Goal: Entertainment & Leisure: Browse casually

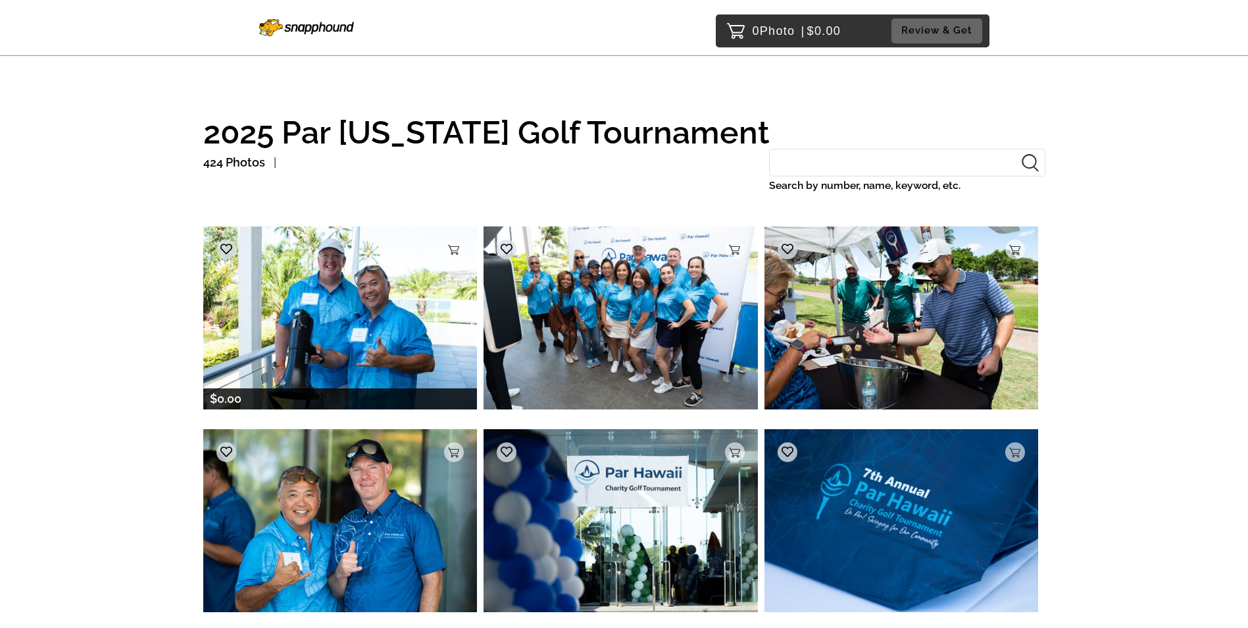
click at [438, 299] on img at bounding box center [340, 317] width 274 height 182
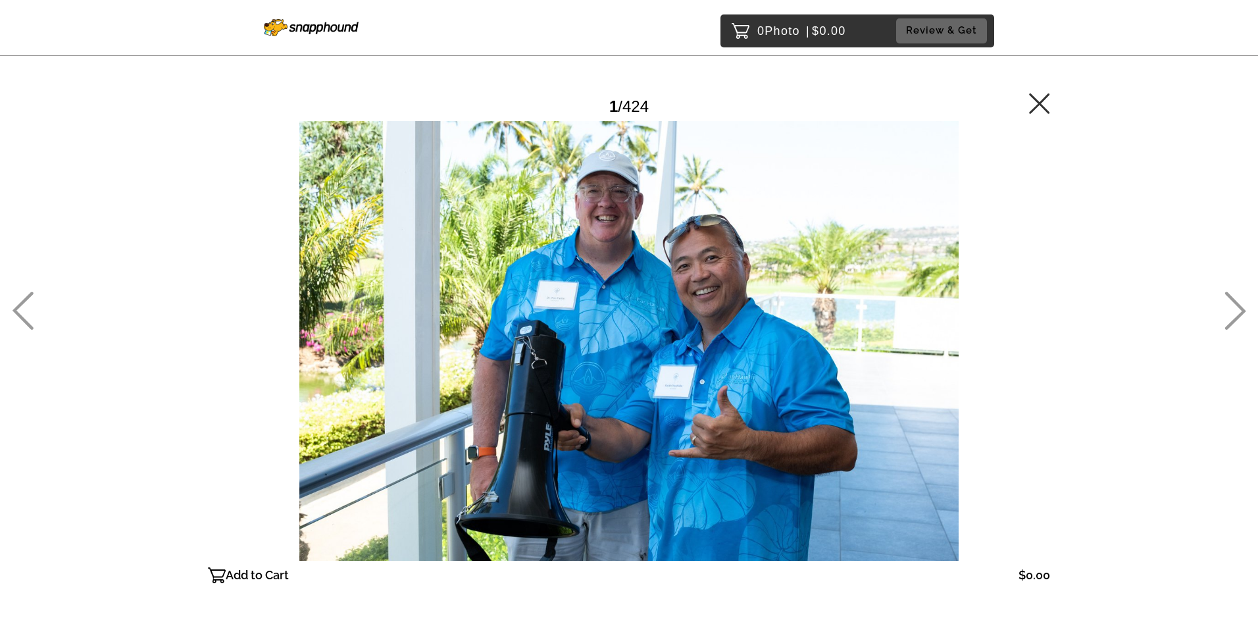
click at [1237, 312] on icon at bounding box center [1235, 310] width 22 height 38
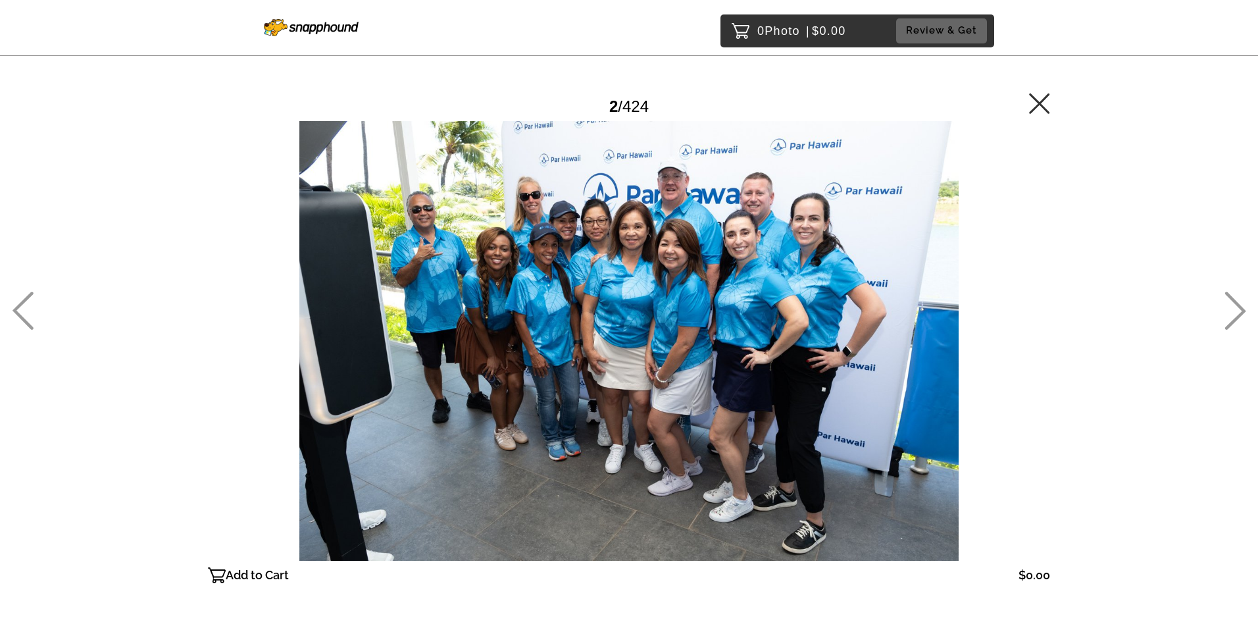
click at [1237, 312] on icon at bounding box center [1235, 310] width 22 height 38
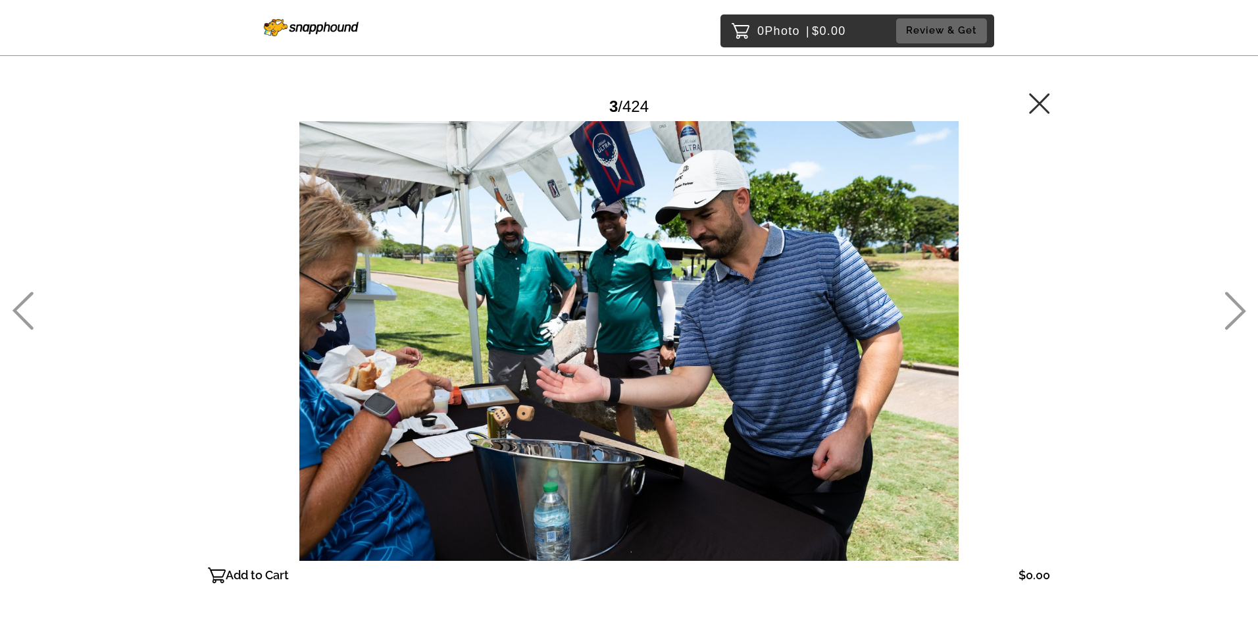
click at [1237, 312] on icon at bounding box center [1235, 310] width 22 height 38
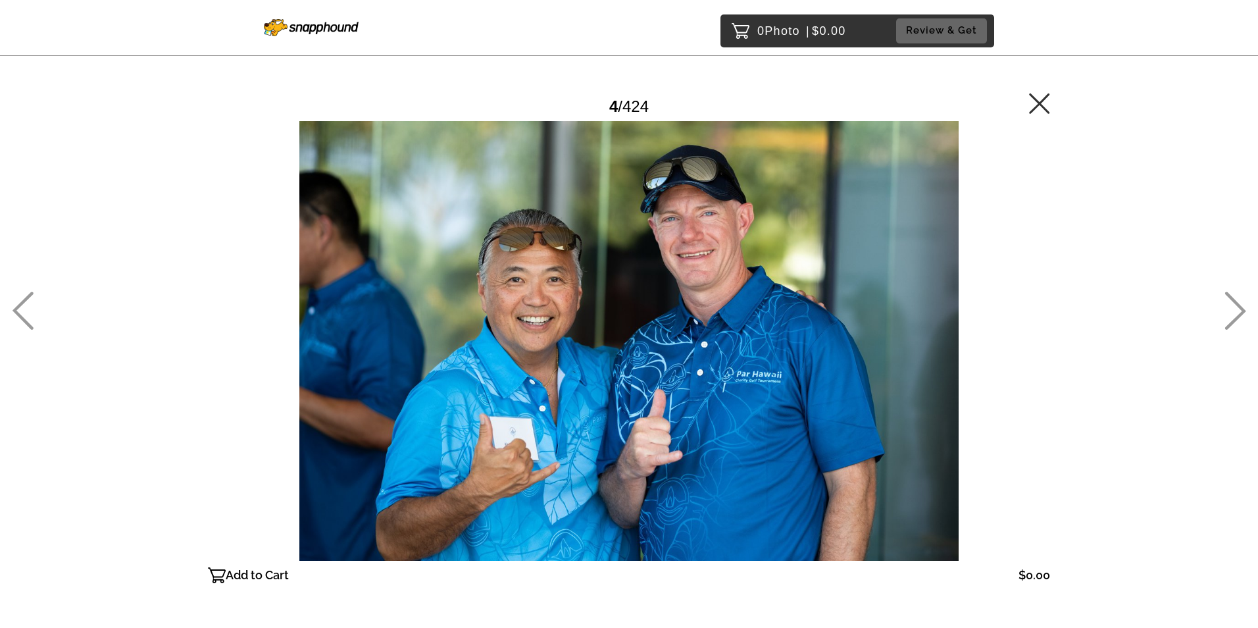
click at [1237, 312] on icon at bounding box center [1235, 310] width 22 height 38
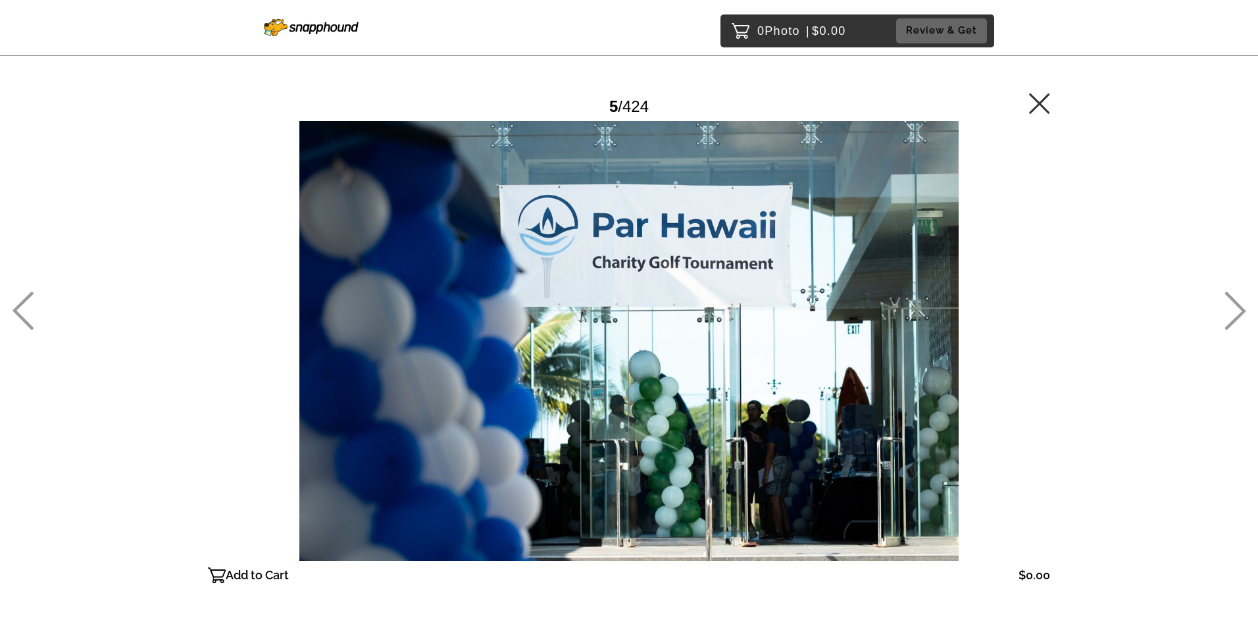
click at [1237, 312] on icon at bounding box center [1235, 310] width 22 height 38
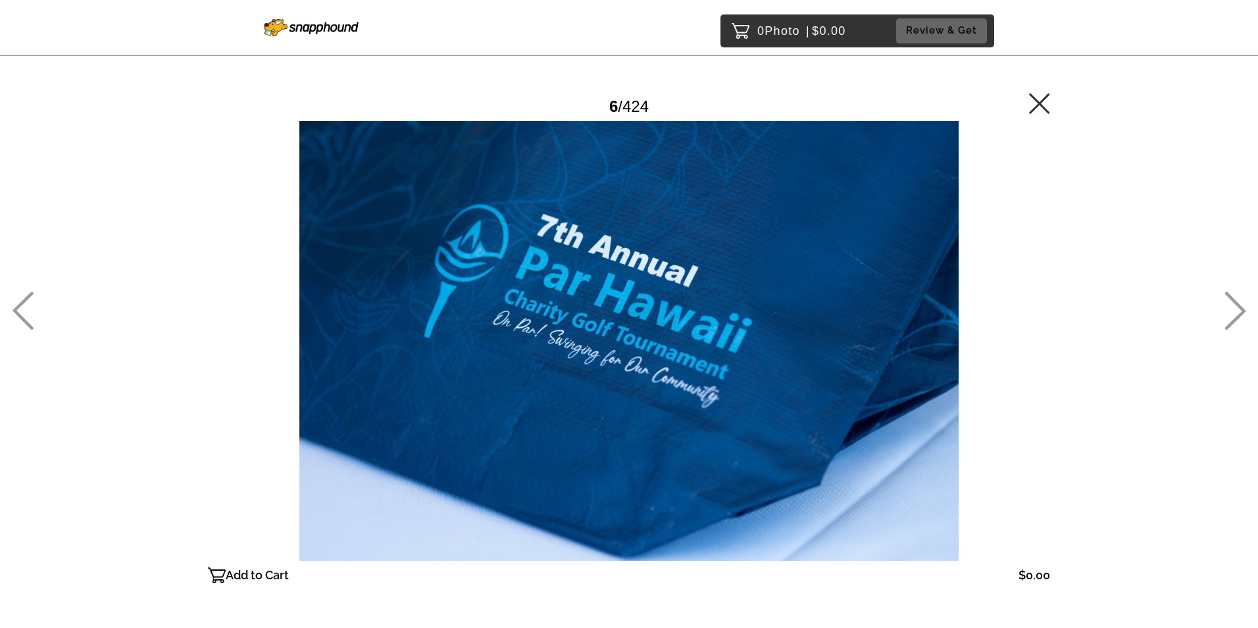
click at [1237, 312] on icon at bounding box center [1235, 310] width 22 height 38
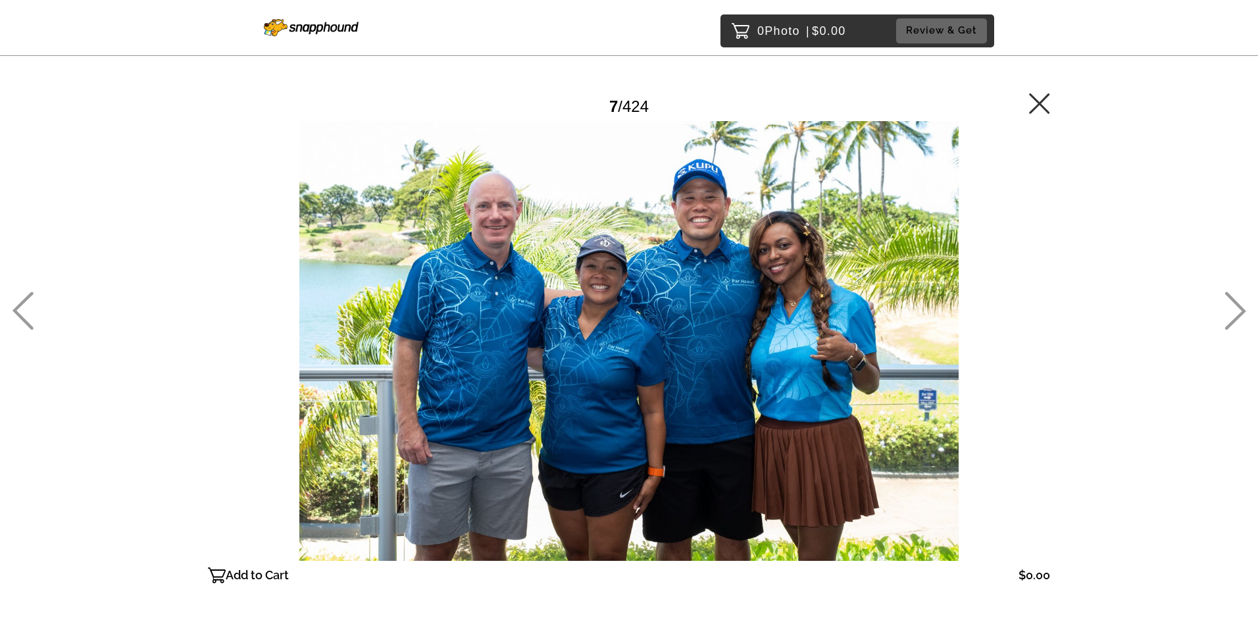
click at [1237, 312] on icon at bounding box center [1235, 310] width 22 height 38
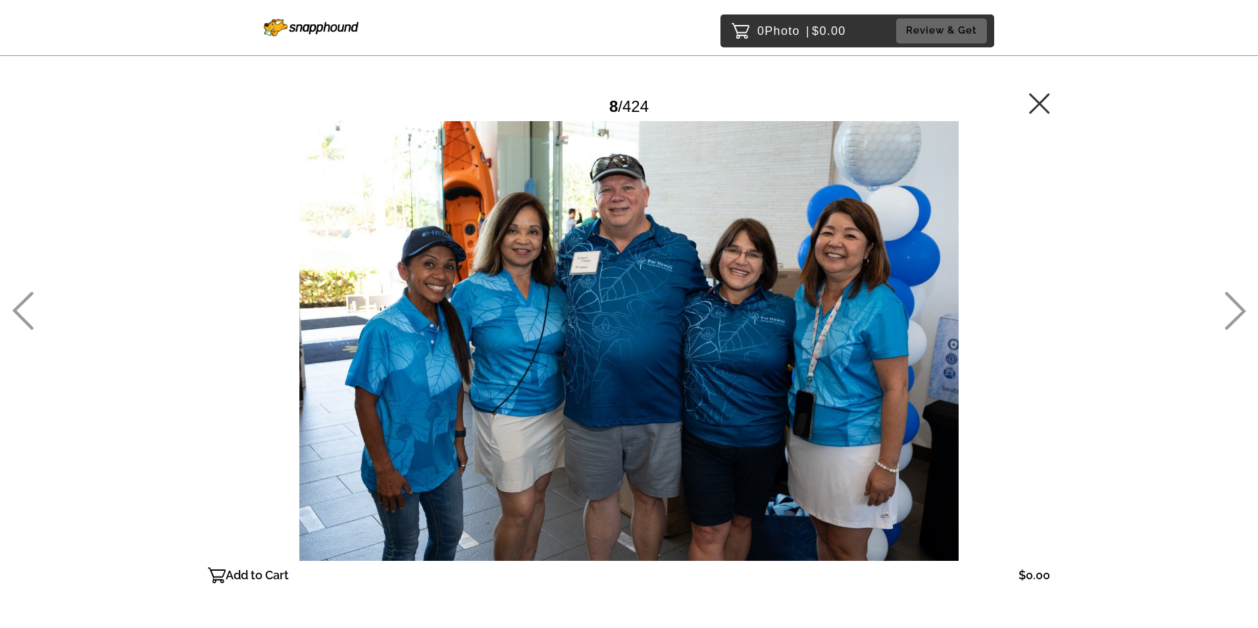
click at [1237, 312] on icon at bounding box center [1235, 310] width 22 height 38
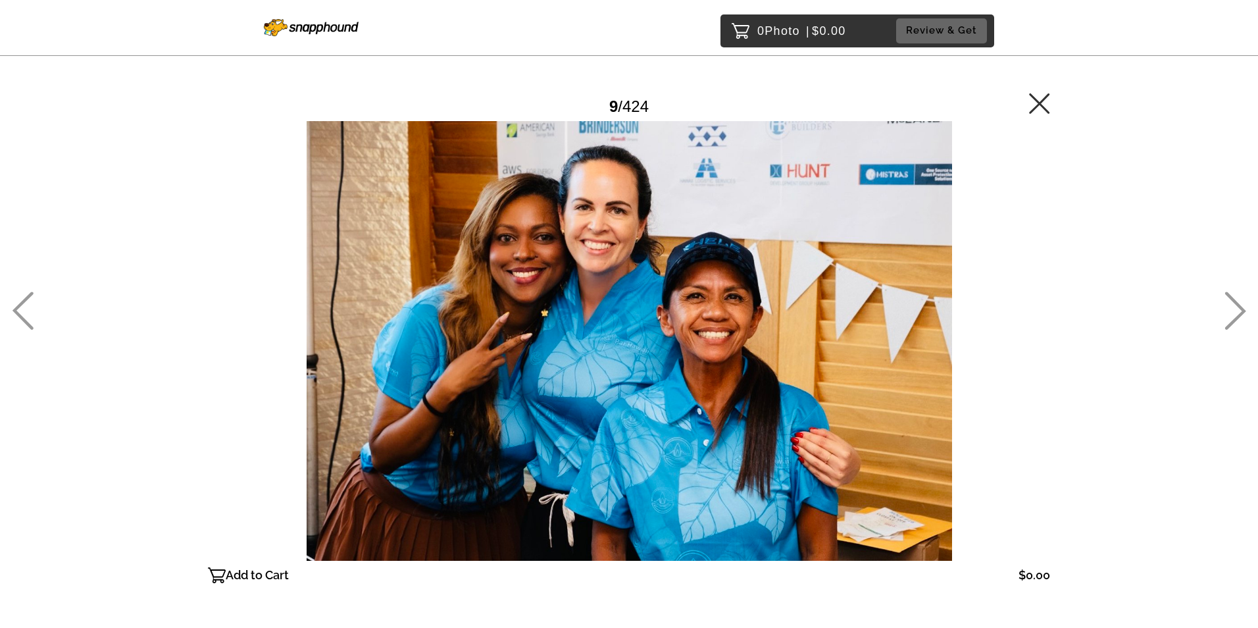
click at [1237, 312] on icon at bounding box center [1235, 310] width 22 height 38
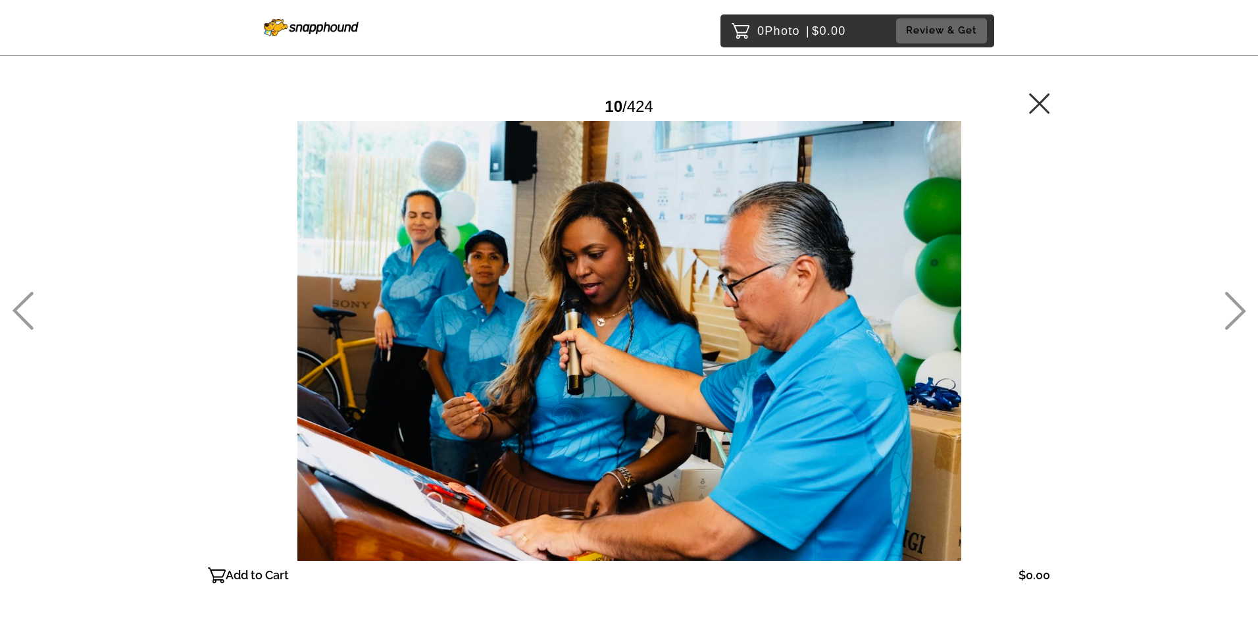
click at [1237, 312] on icon at bounding box center [1235, 310] width 22 height 38
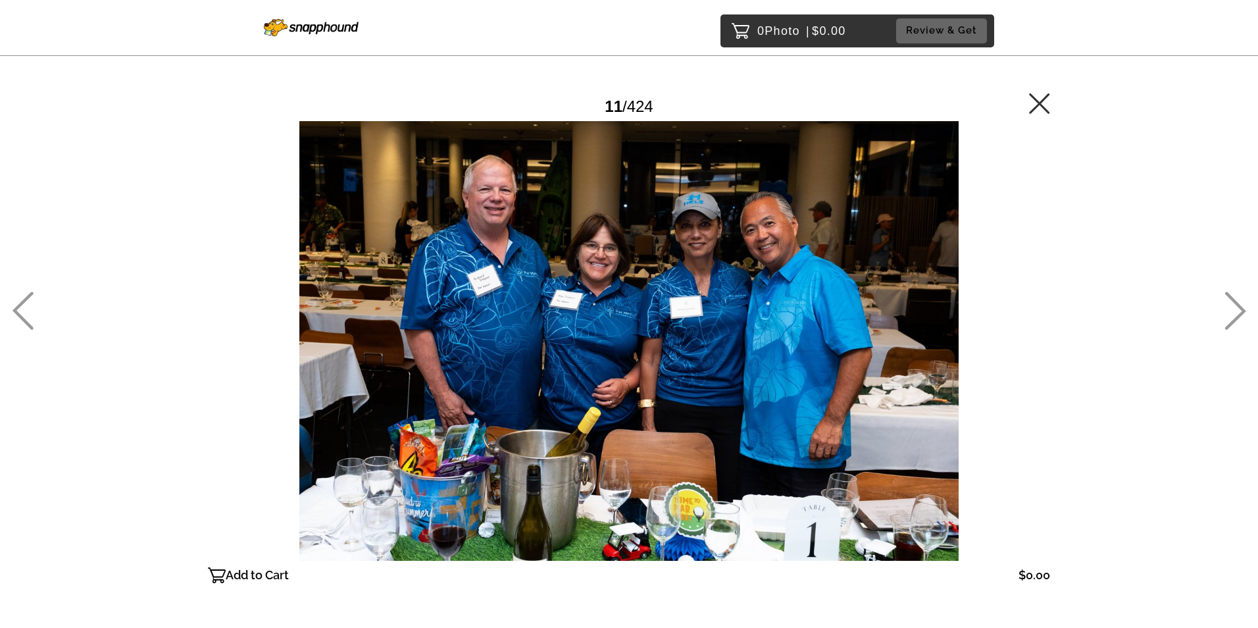
click at [1237, 312] on icon at bounding box center [1235, 310] width 22 height 38
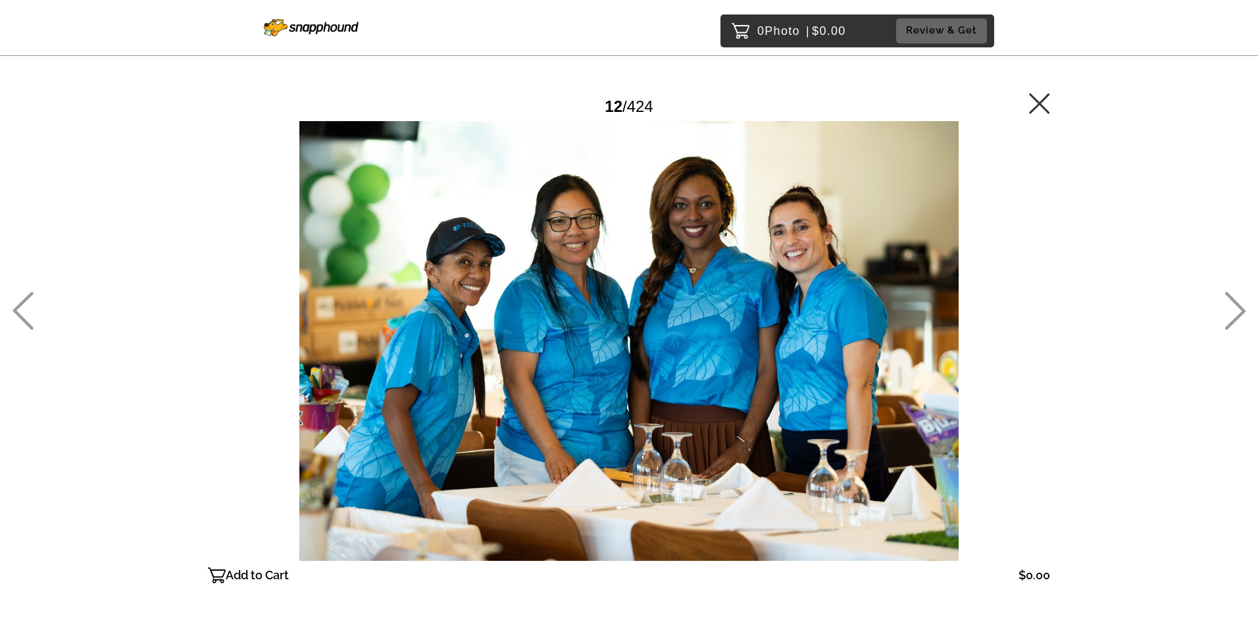
click at [1237, 312] on icon at bounding box center [1235, 310] width 22 height 38
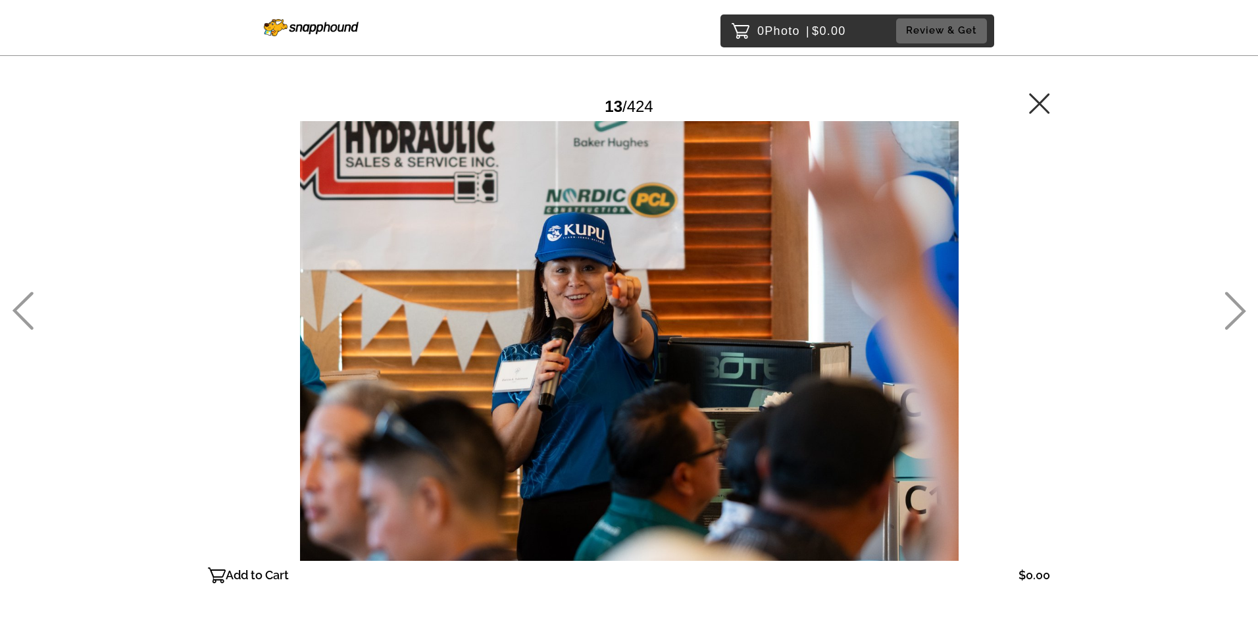
click at [1237, 312] on icon at bounding box center [1235, 310] width 22 height 38
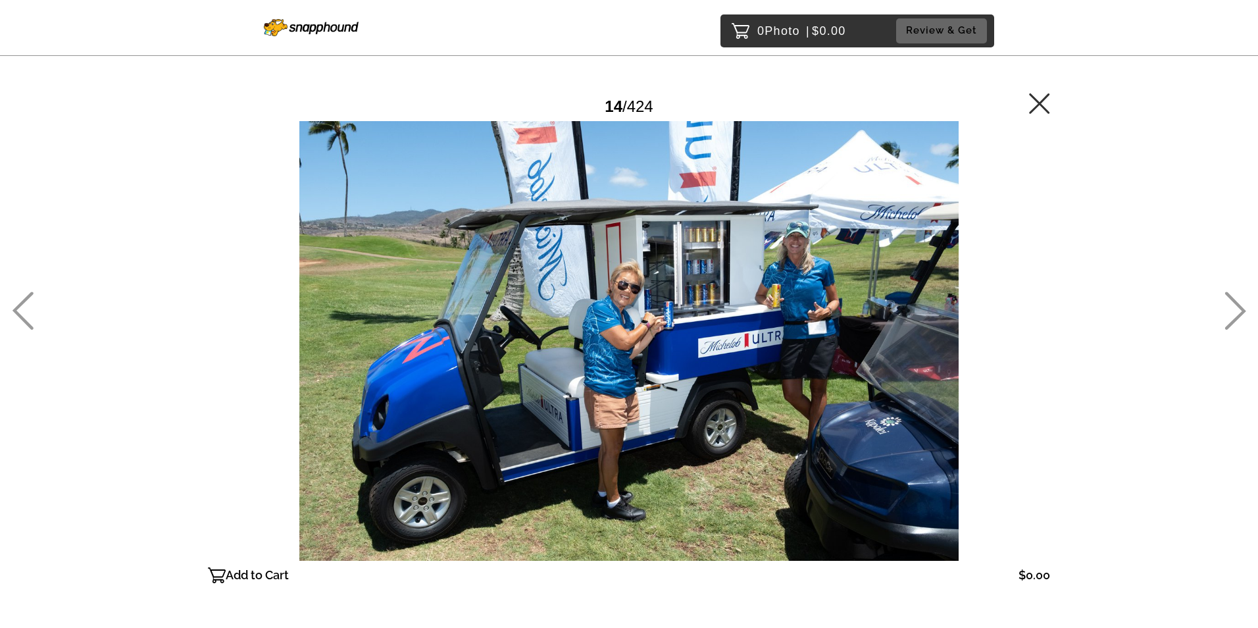
click at [1237, 312] on icon at bounding box center [1235, 310] width 22 height 38
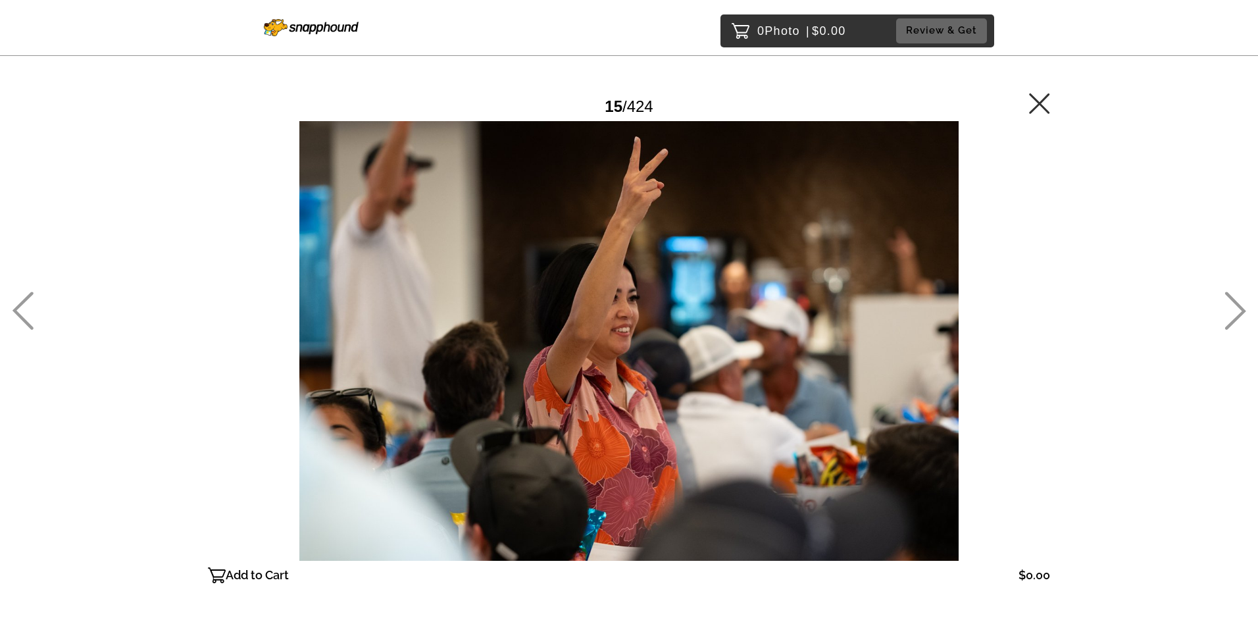
click at [1232, 314] on icon at bounding box center [1235, 310] width 22 height 38
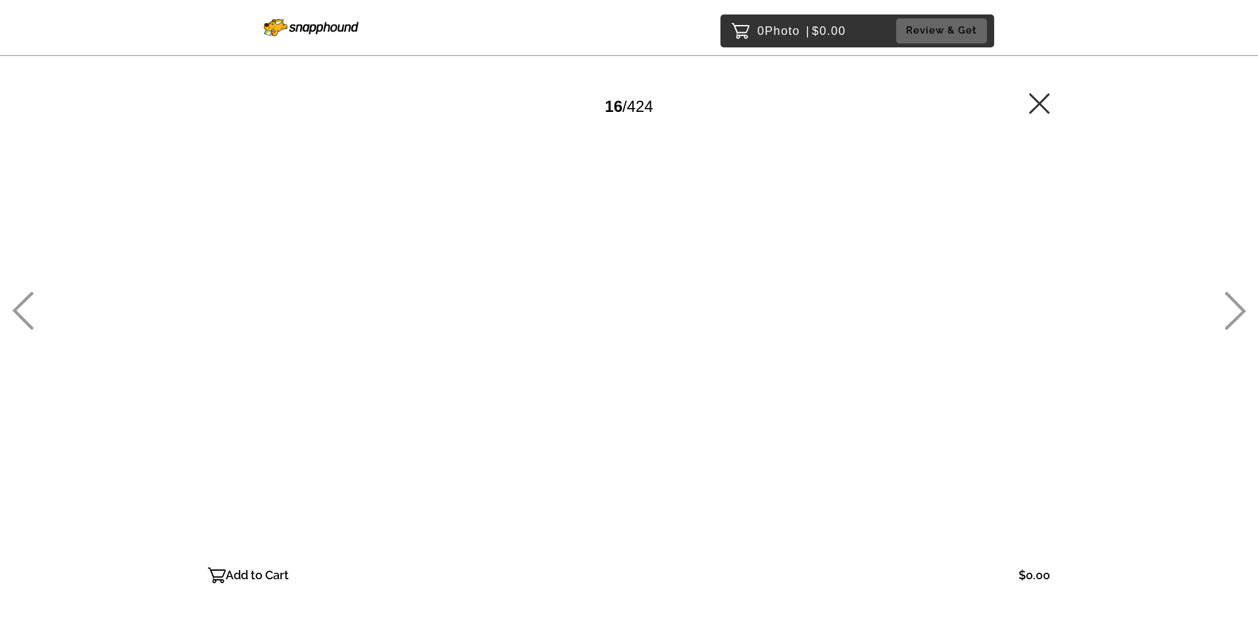
click at [1232, 314] on icon at bounding box center [1235, 310] width 22 height 38
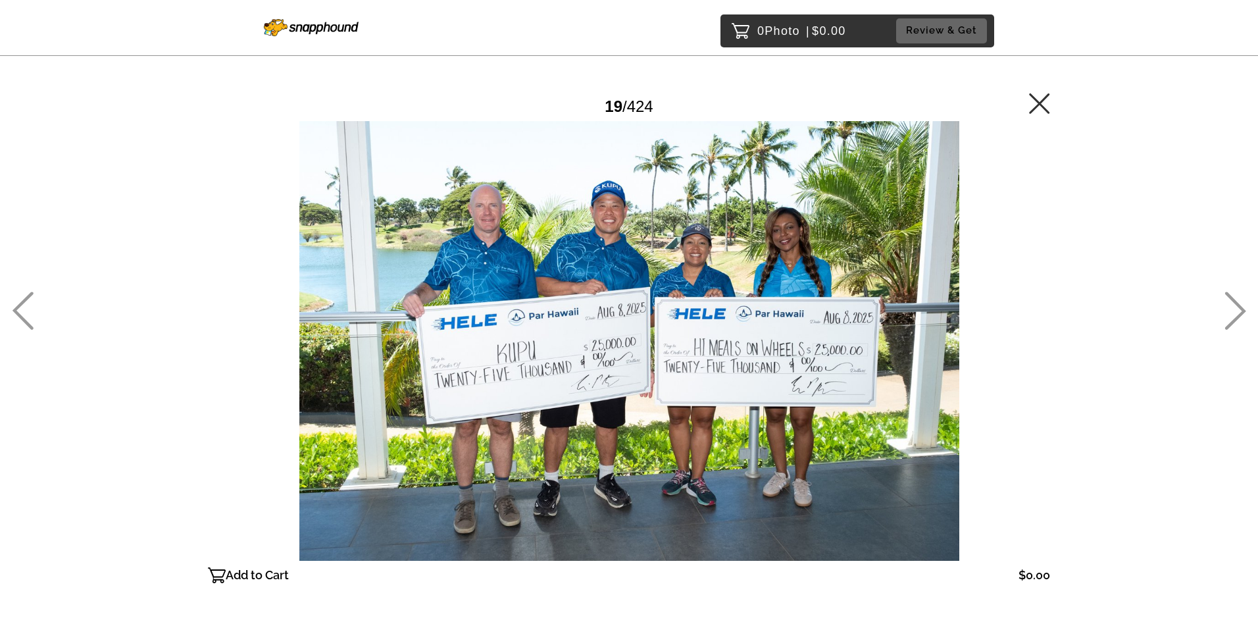
click at [1232, 314] on icon at bounding box center [1235, 310] width 22 height 38
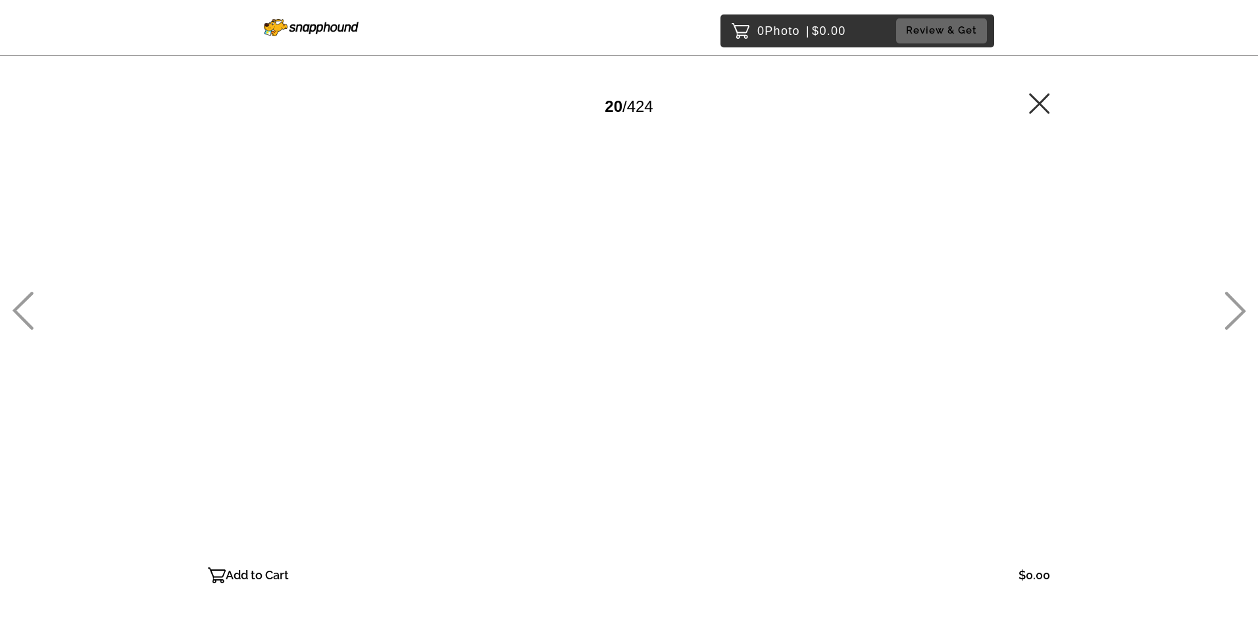
click at [1232, 314] on icon at bounding box center [1235, 310] width 22 height 38
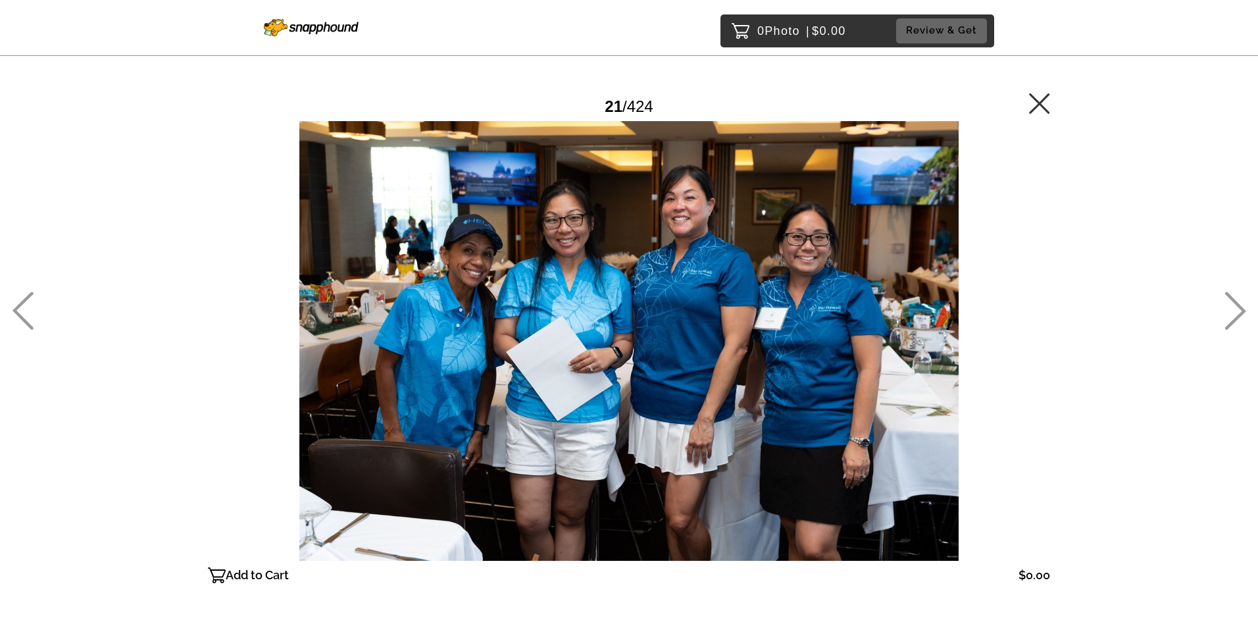
click at [1232, 314] on icon at bounding box center [1235, 310] width 22 height 38
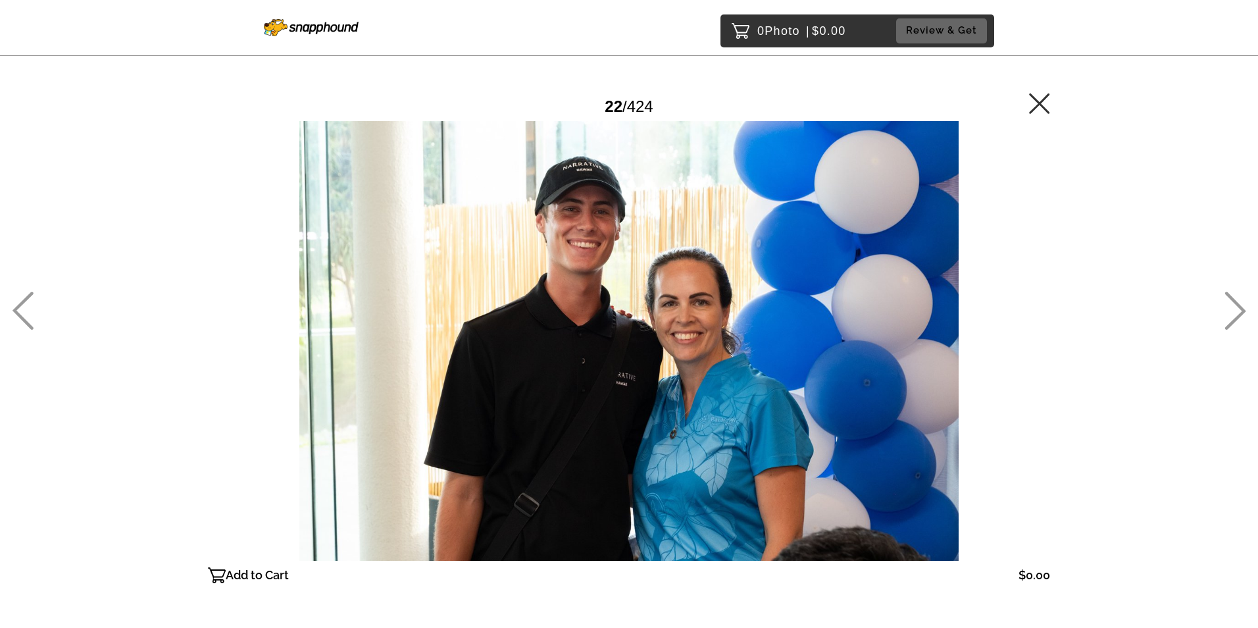
click at [1232, 314] on icon at bounding box center [1235, 310] width 22 height 38
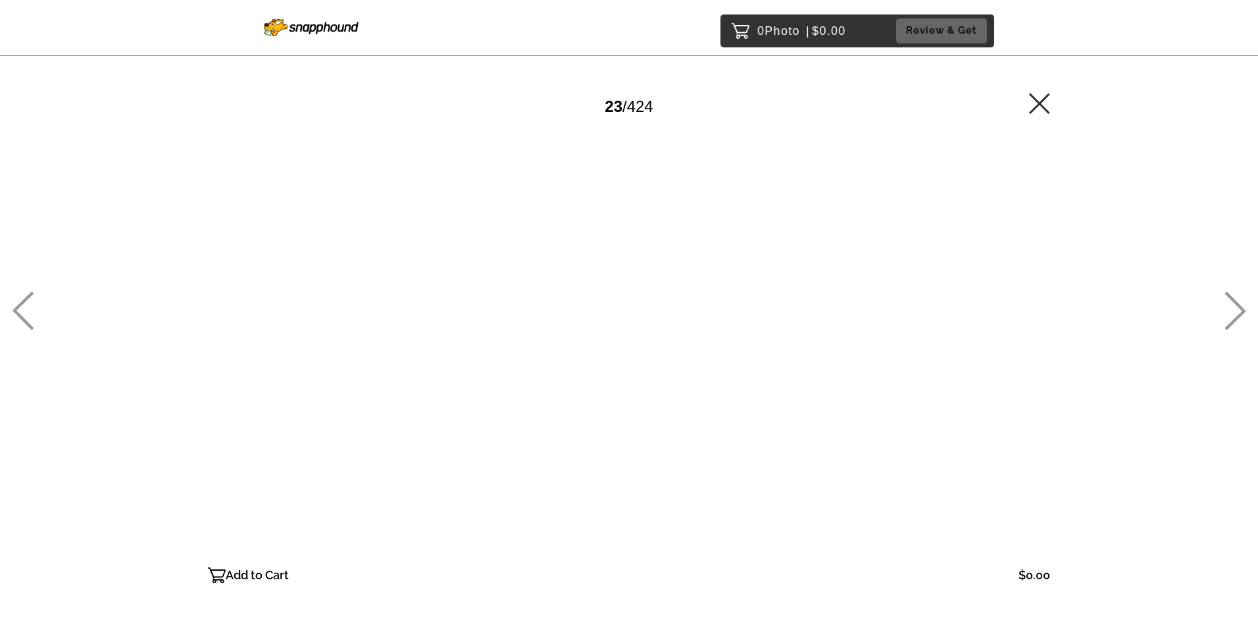
click at [1232, 314] on icon at bounding box center [1235, 310] width 22 height 38
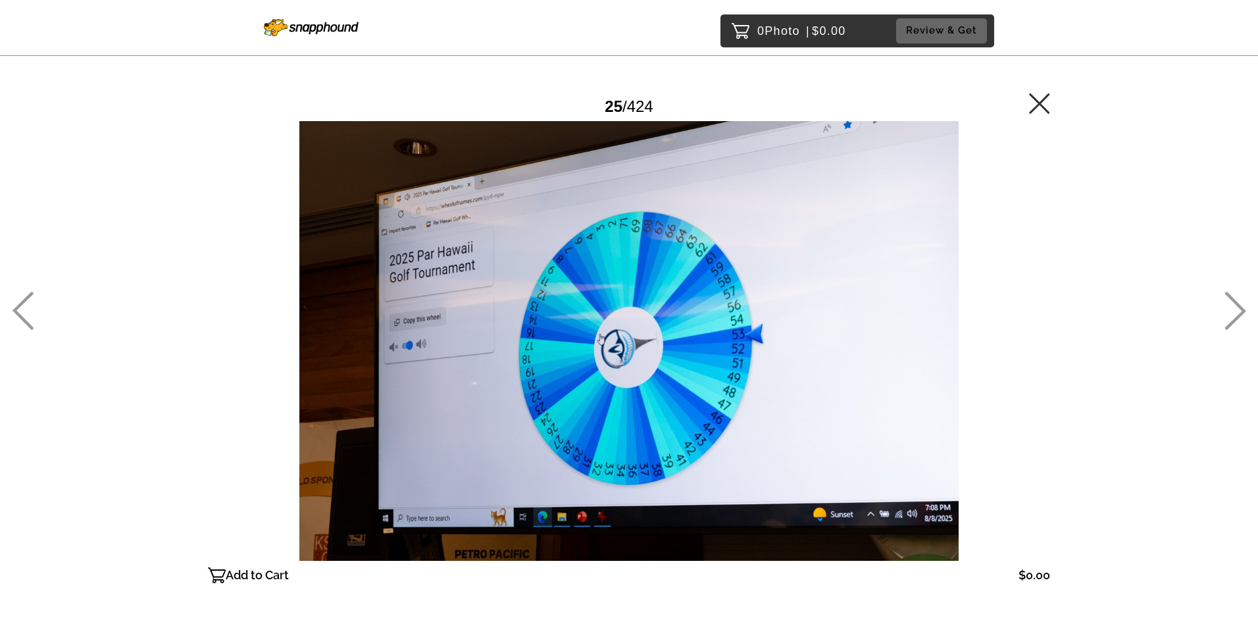
click at [1232, 314] on icon at bounding box center [1235, 310] width 22 height 38
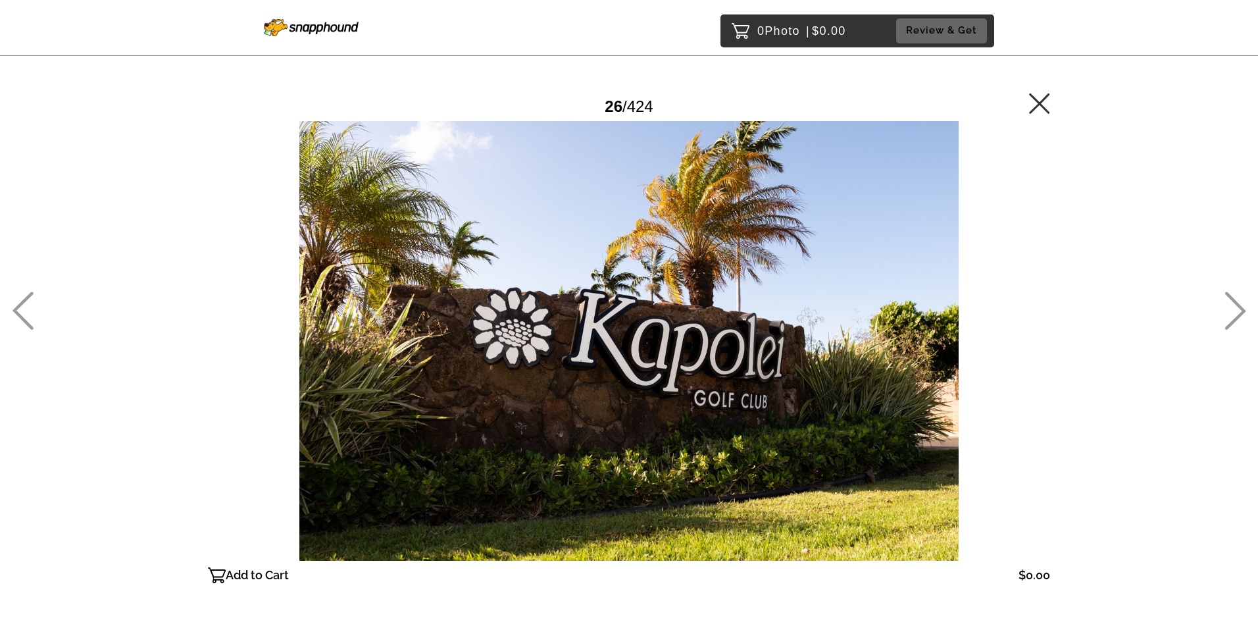
click at [1232, 314] on icon at bounding box center [1235, 310] width 22 height 38
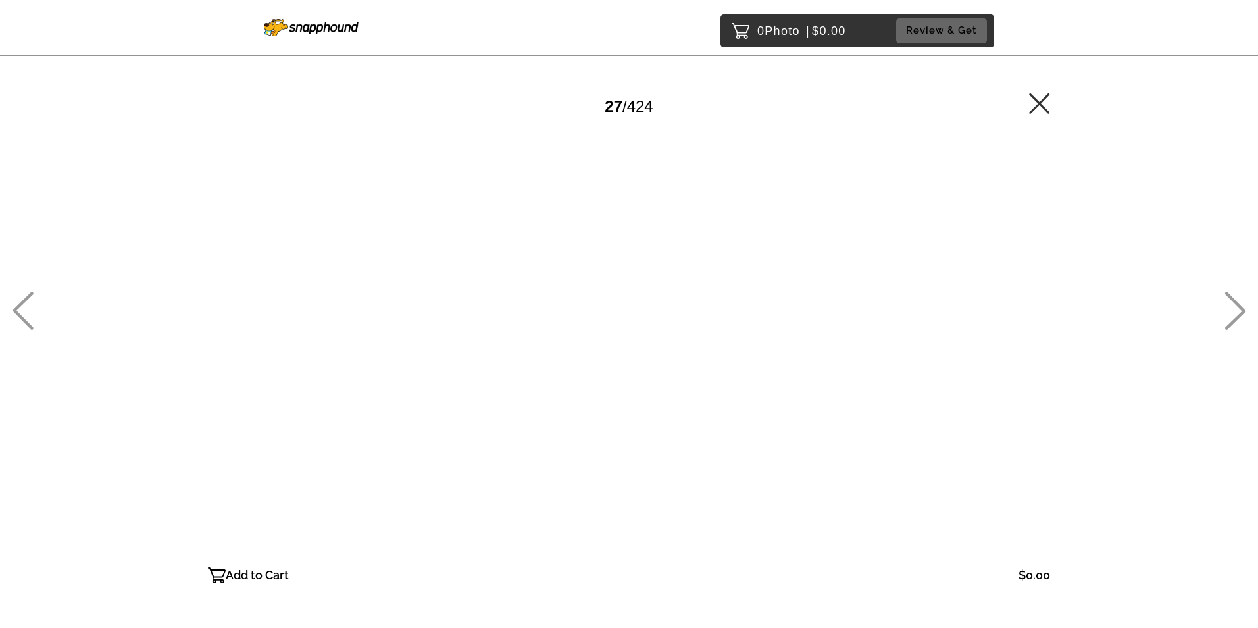
click at [1232, 314] on icon at bounding box center [1235, 310] width 22 height 38
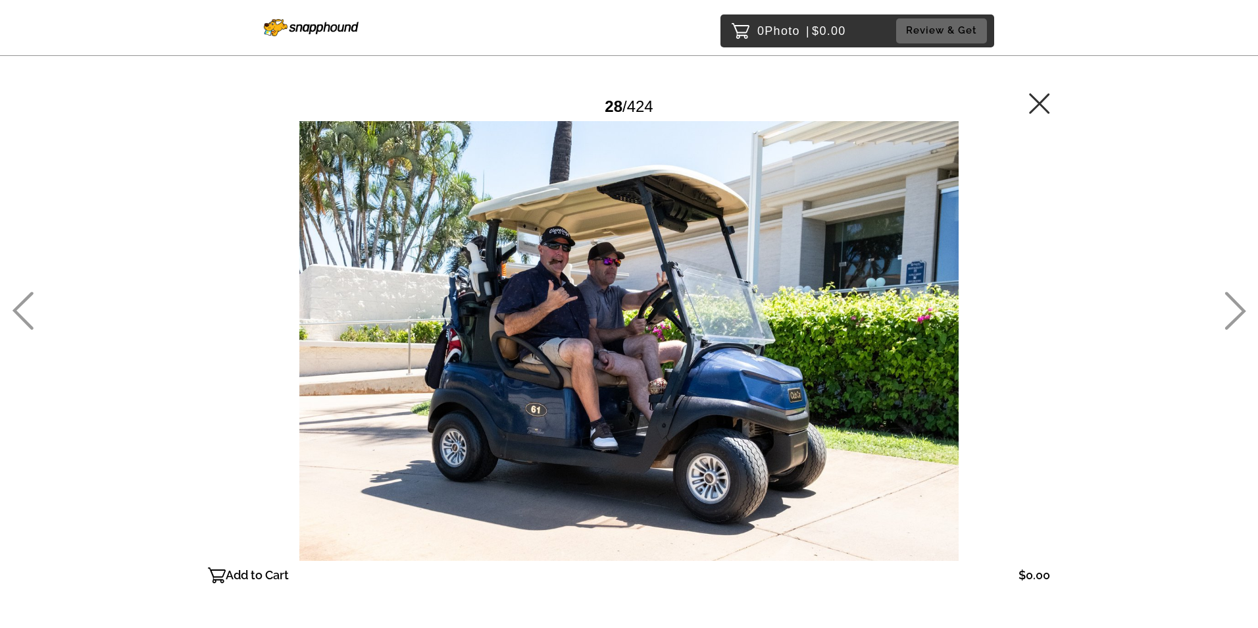
click at [1232, 314] on icon at bounding box center [1235, 310] width 22 height 38
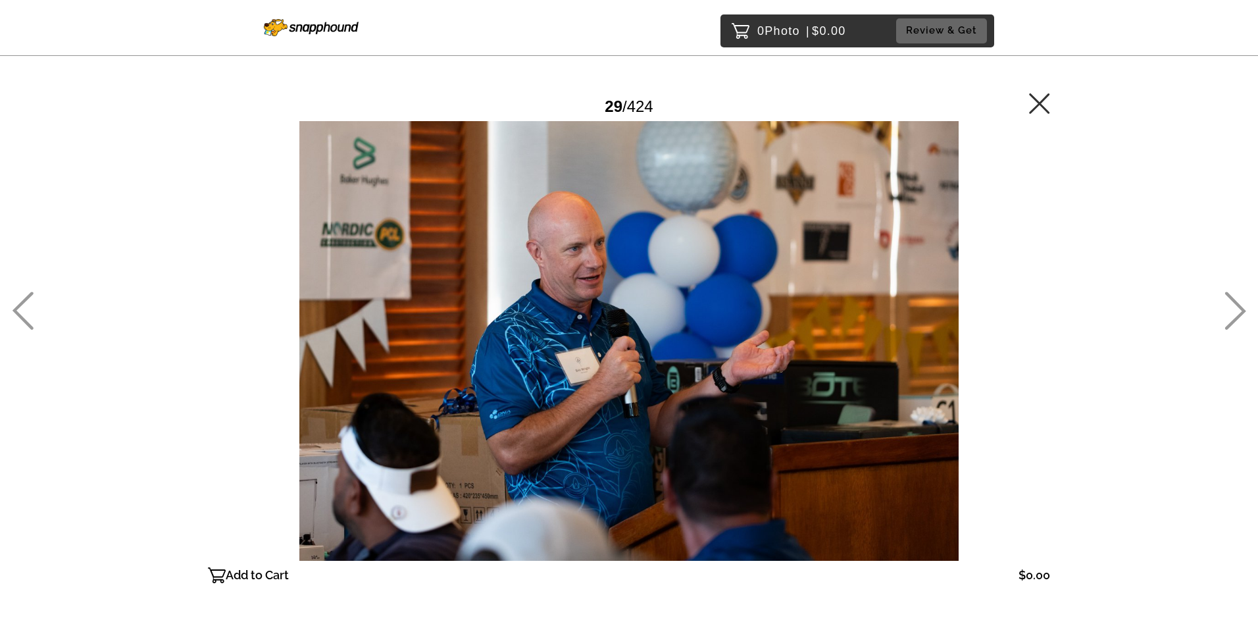
click at [1232, 314] on icon at bounding box center [1235, 310] width 22 height 38
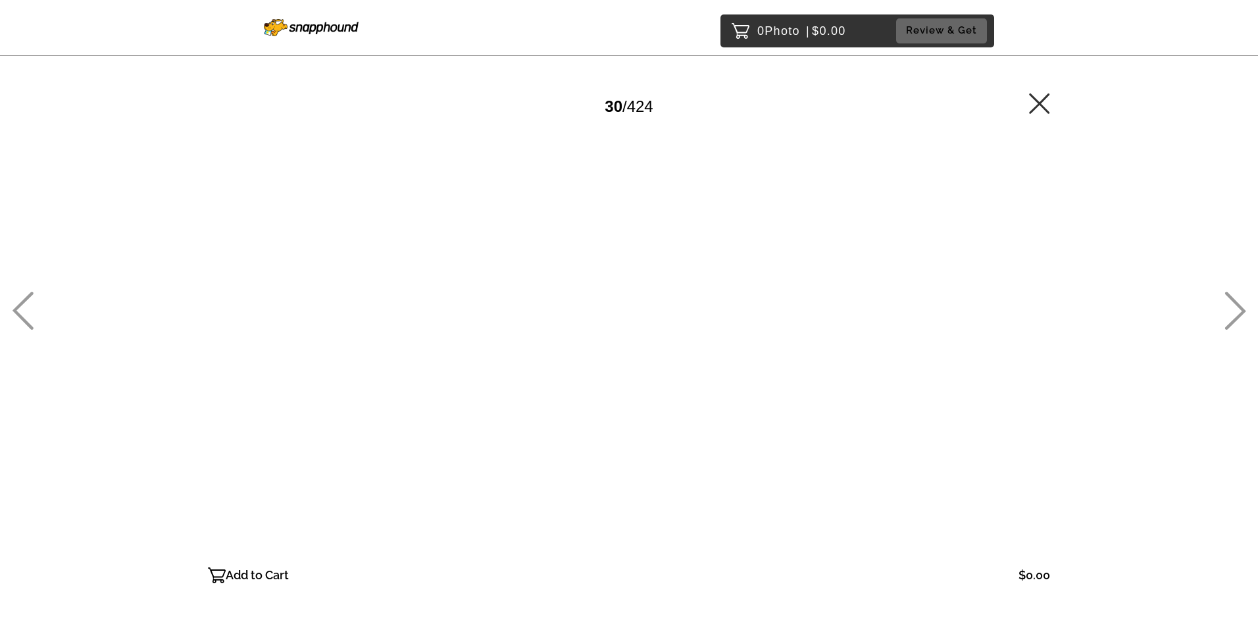
click at [1232, 314] on icon at bounding box center [1235, 310] width 22 height 38
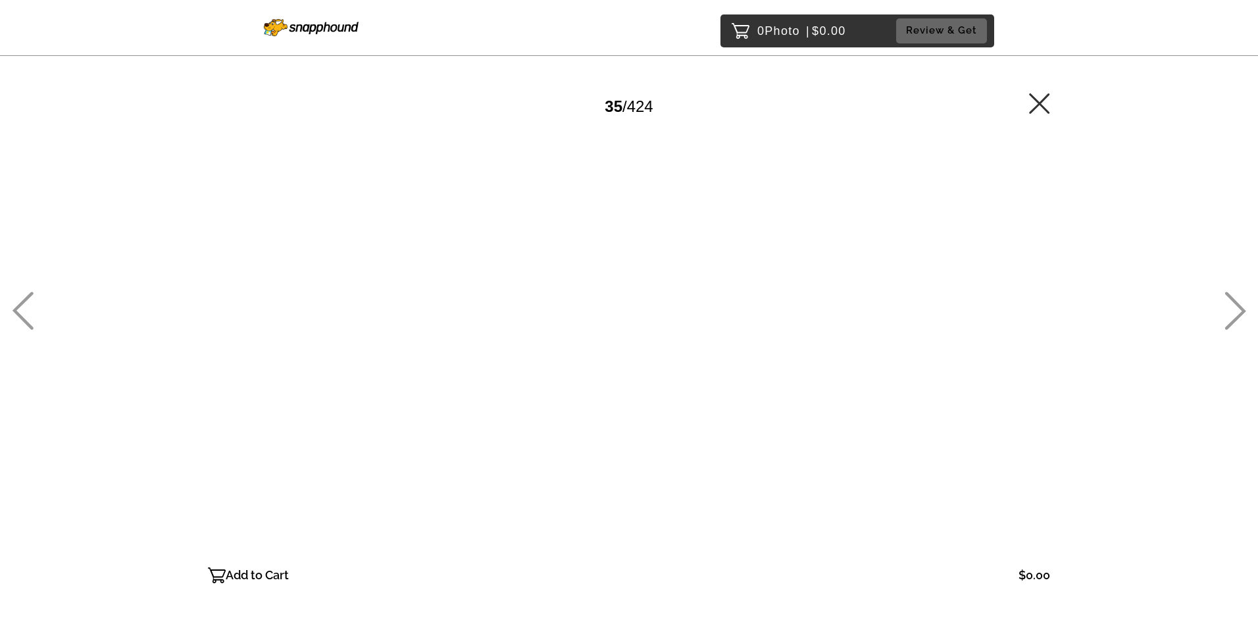
click at [1232, 314] on icon at bounding box center [1235, 310] width 22 height 38
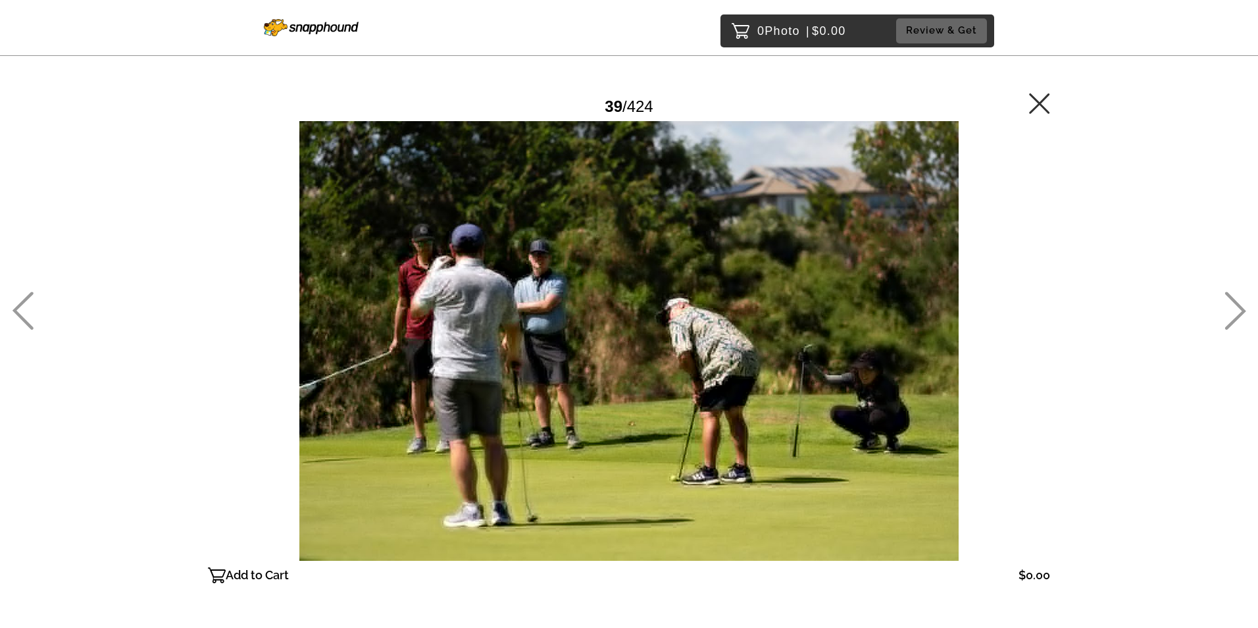
click at [1232, 314] on icon at bounding box center [1235, 310] width 22 height 38
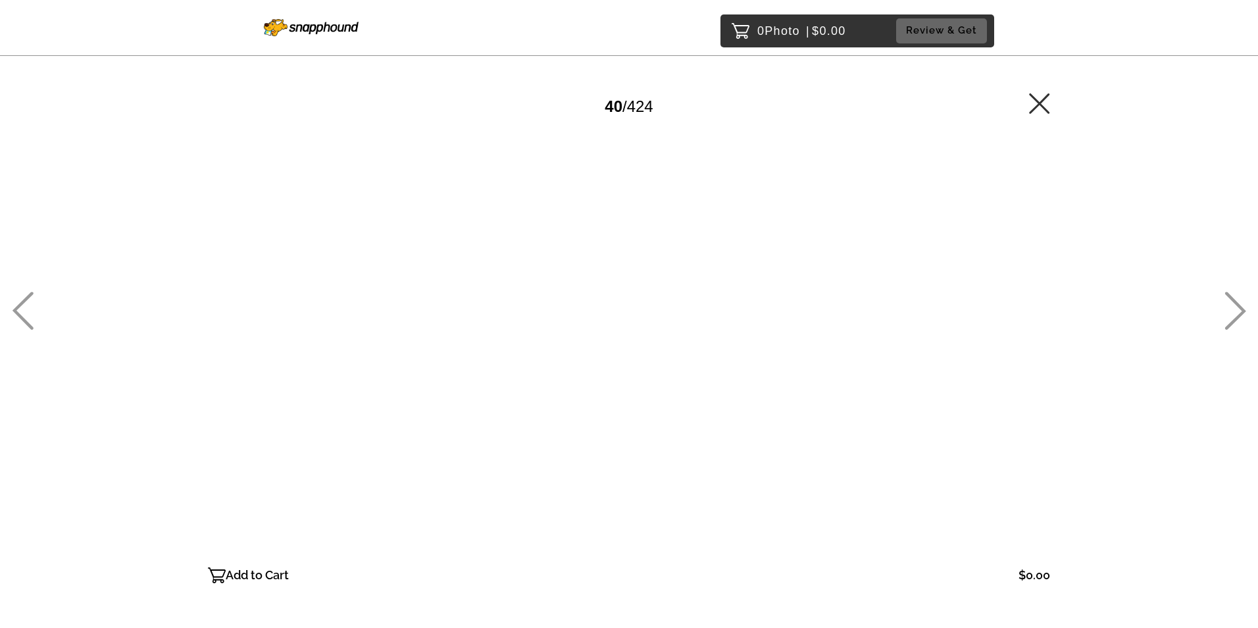
click at [1232, 314] on icon at bounding box center [1235, 310] width 22 height 38
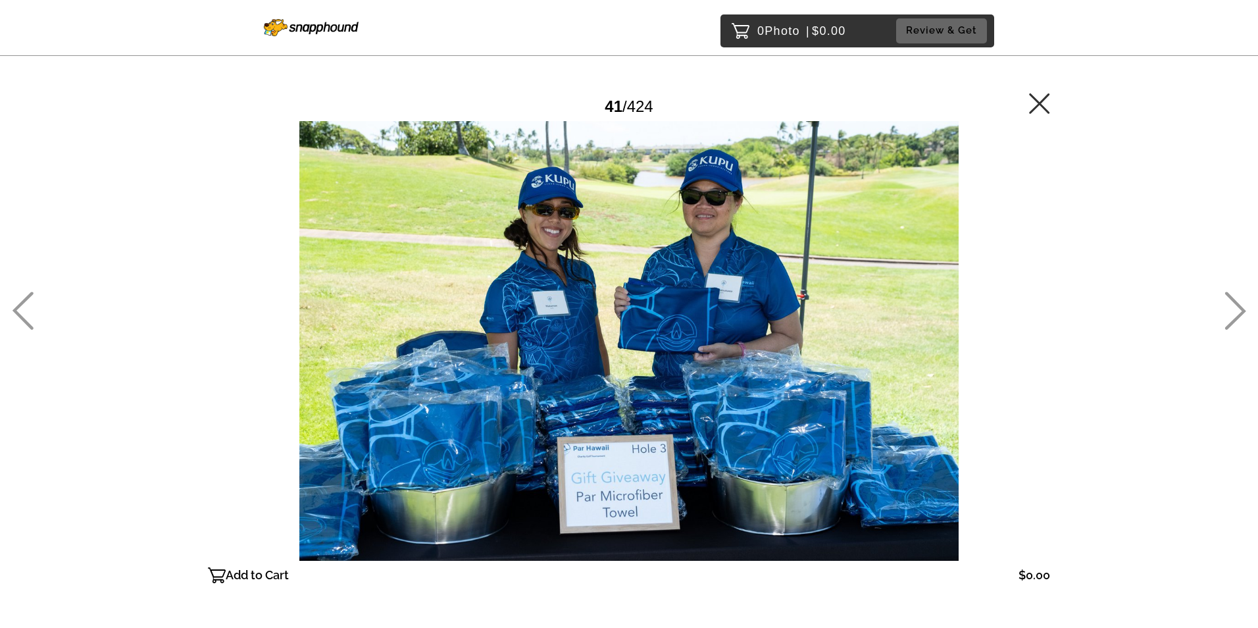
click at [1232, 314] on icon at bounding box center [1235, 310] width 22 height 38
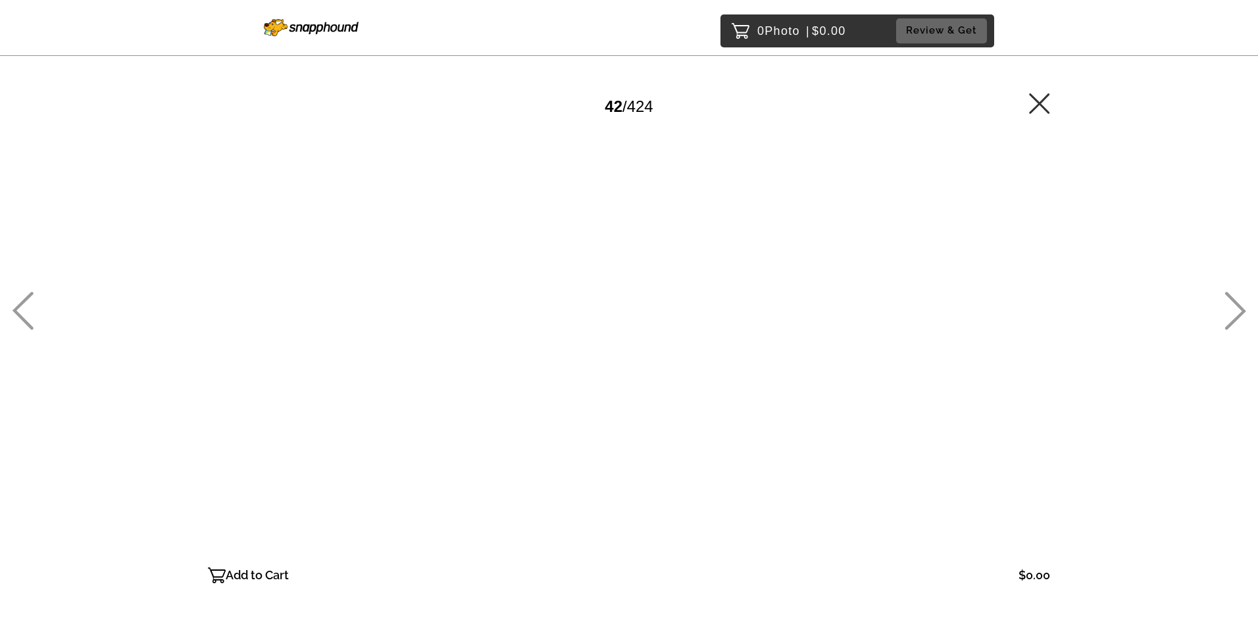
click at [1232, 314] on icon at bounding box center [1235, 310] width 22 height 38
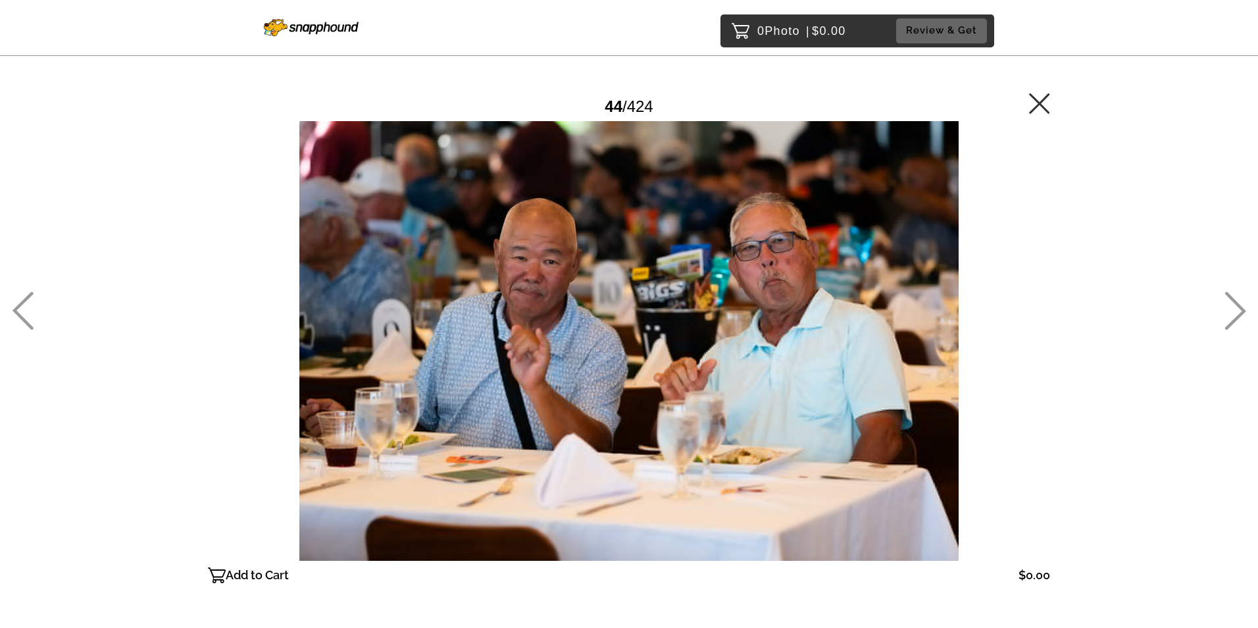
click at [1232, 314] on icon at bounding box center [1235, 310] width 22 height 38
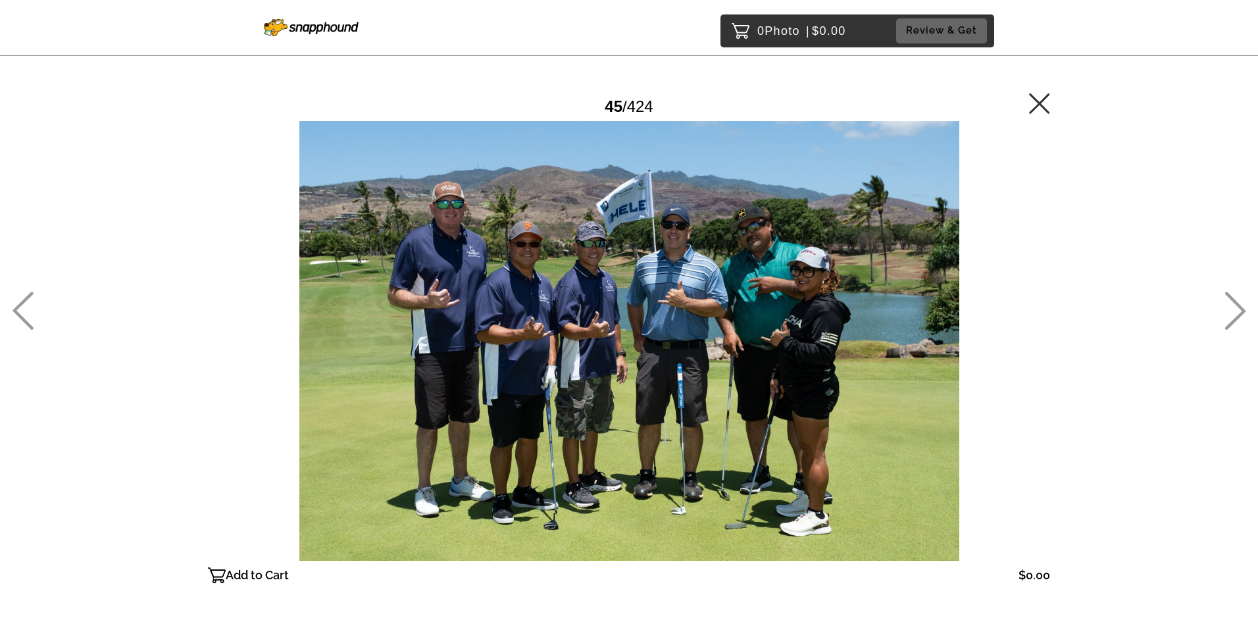
click at [1232, 314] on icon at bounding box center [1235, 310] width 22 height 38
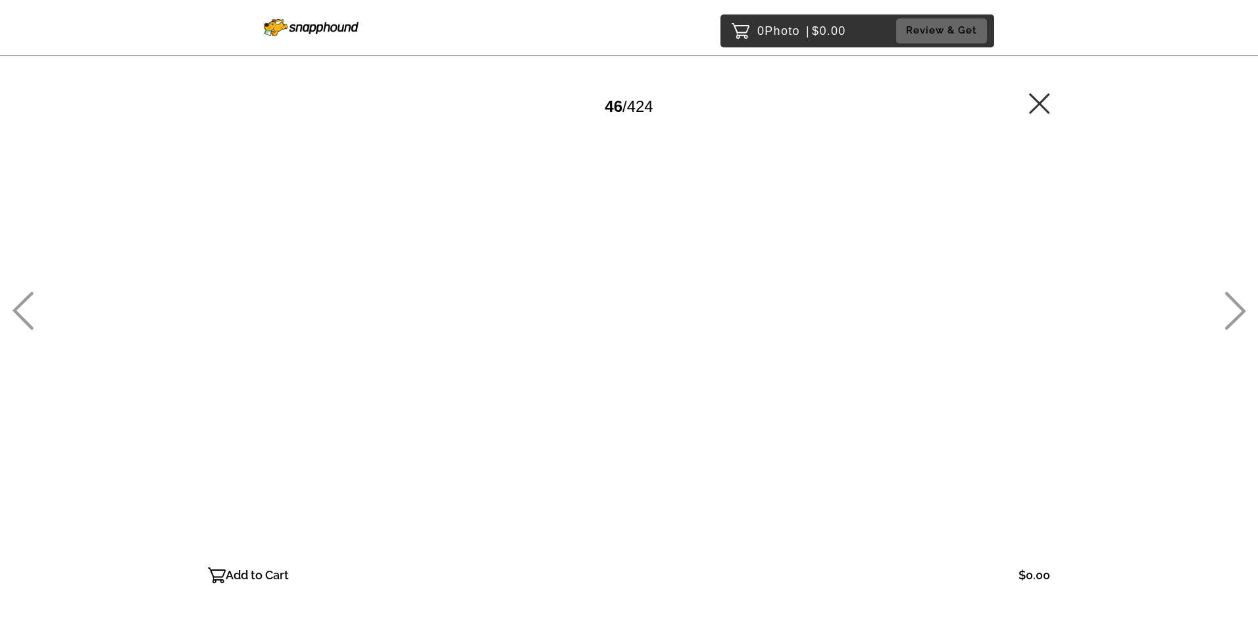
click at [1232, 314] on icon at bounding box center [1235, 310] width 22 height 38
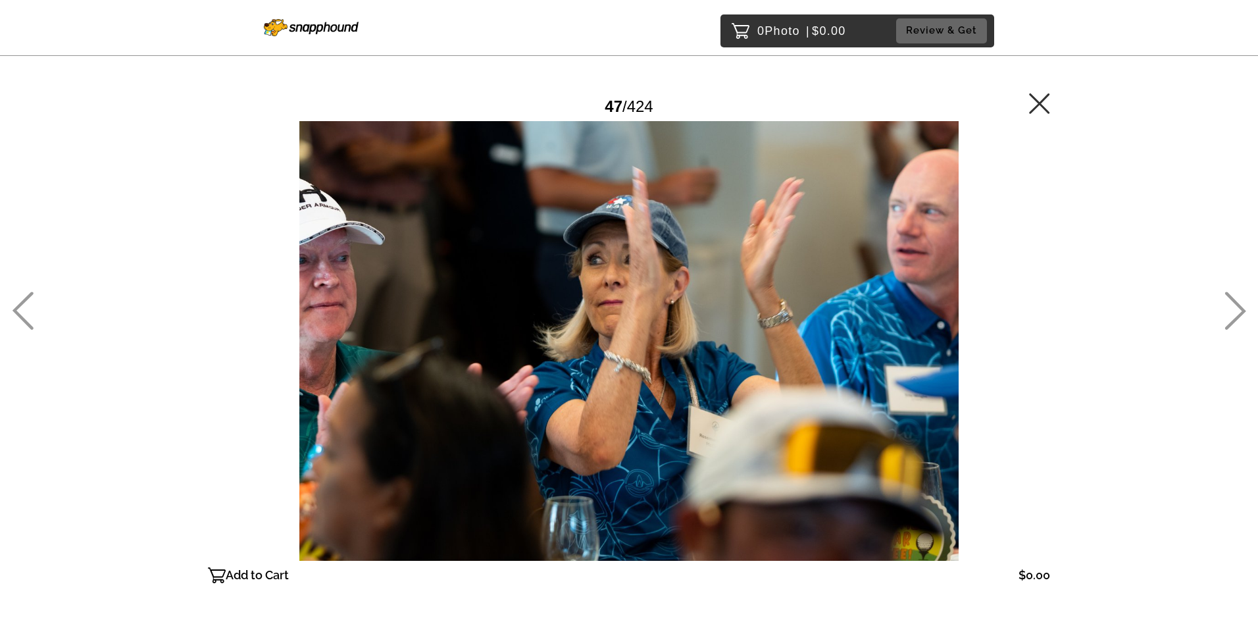
click at [1232, 314] on icon at bounding box center [1235, 310] width 22 height 38
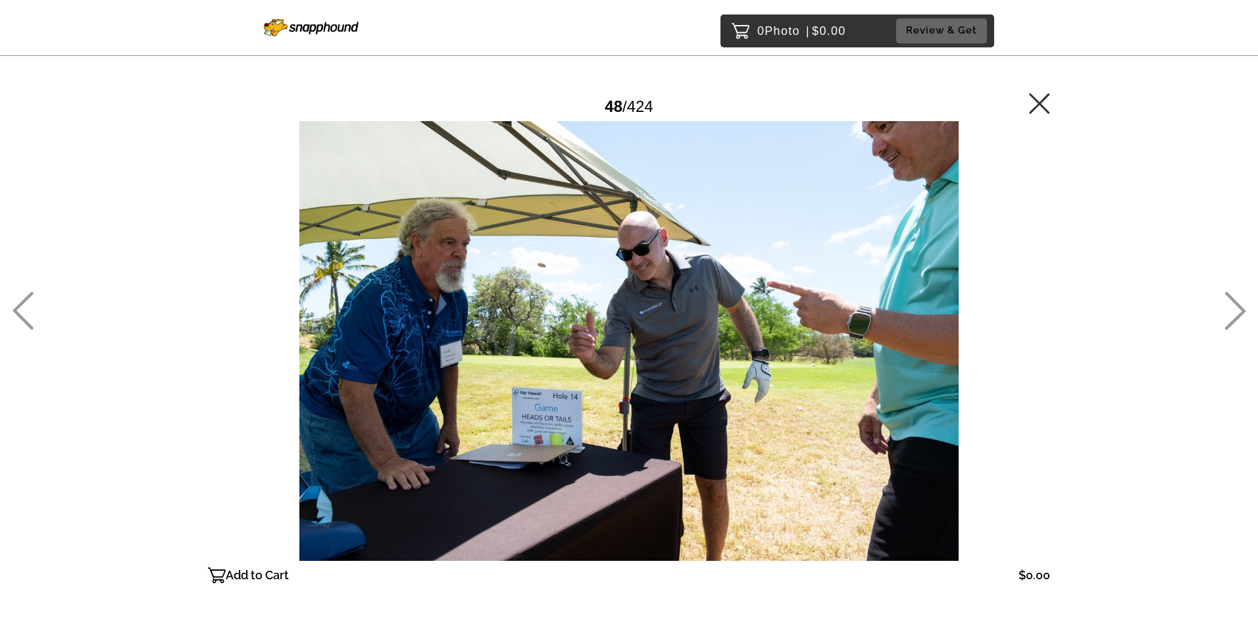
click at [1232, 314] on icon at bounding box center [1235, 310] width 22 height 38
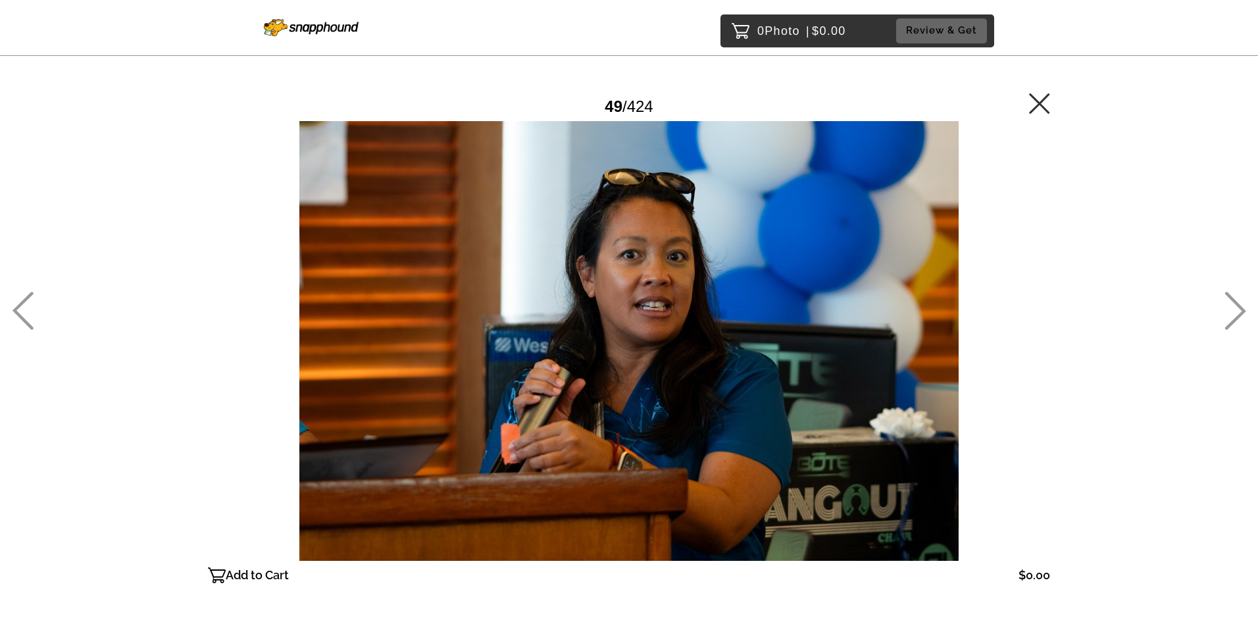
click at [1232, 314] on icon at bounding box center [1235, 310] width 22 height 38
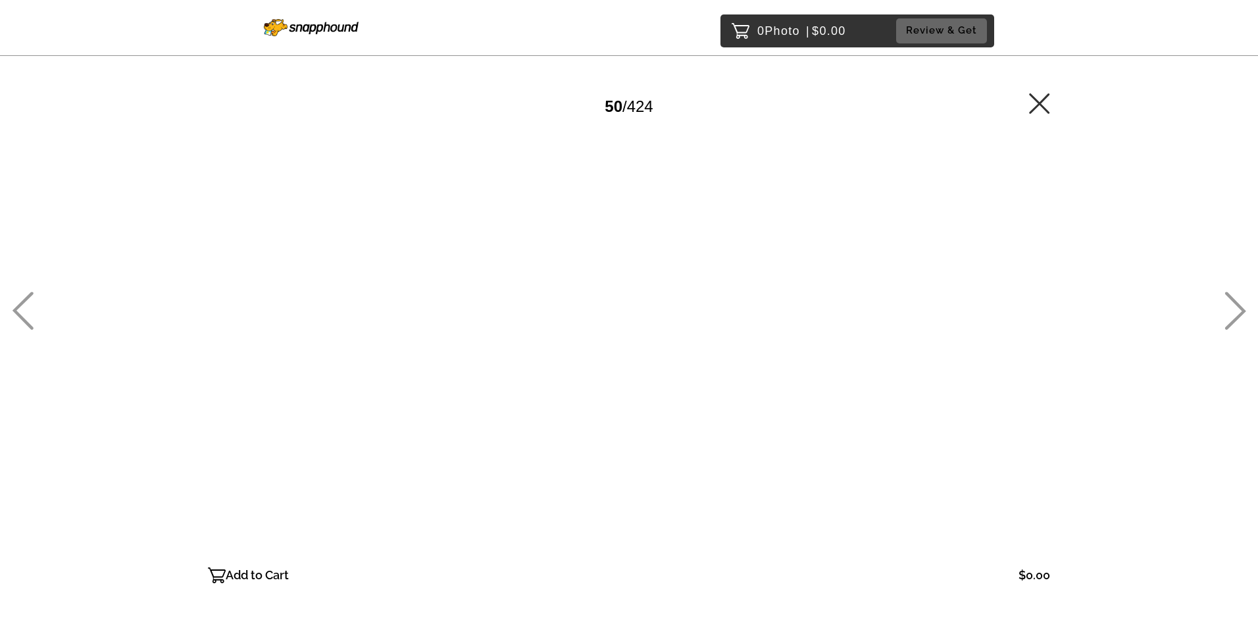
click at [1232, 314] on icon at bounding box center [1235, 310] width 22 height 38
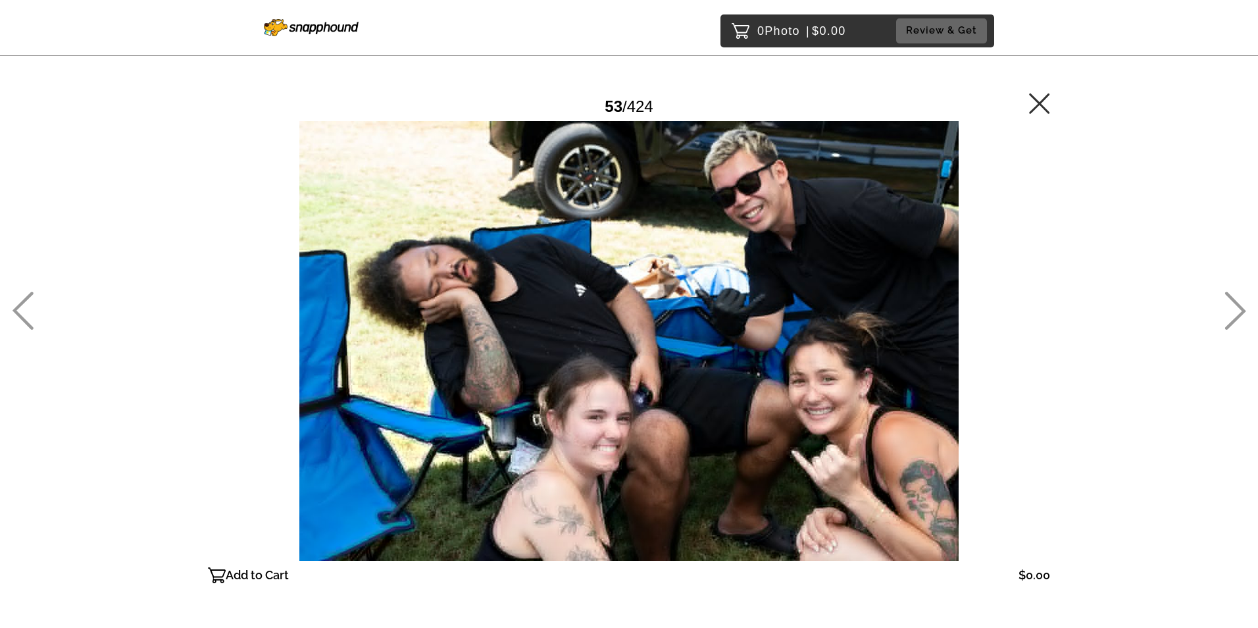
click at [1236, 312] on icon at bounding box center [1235, 310] width 22 height 38
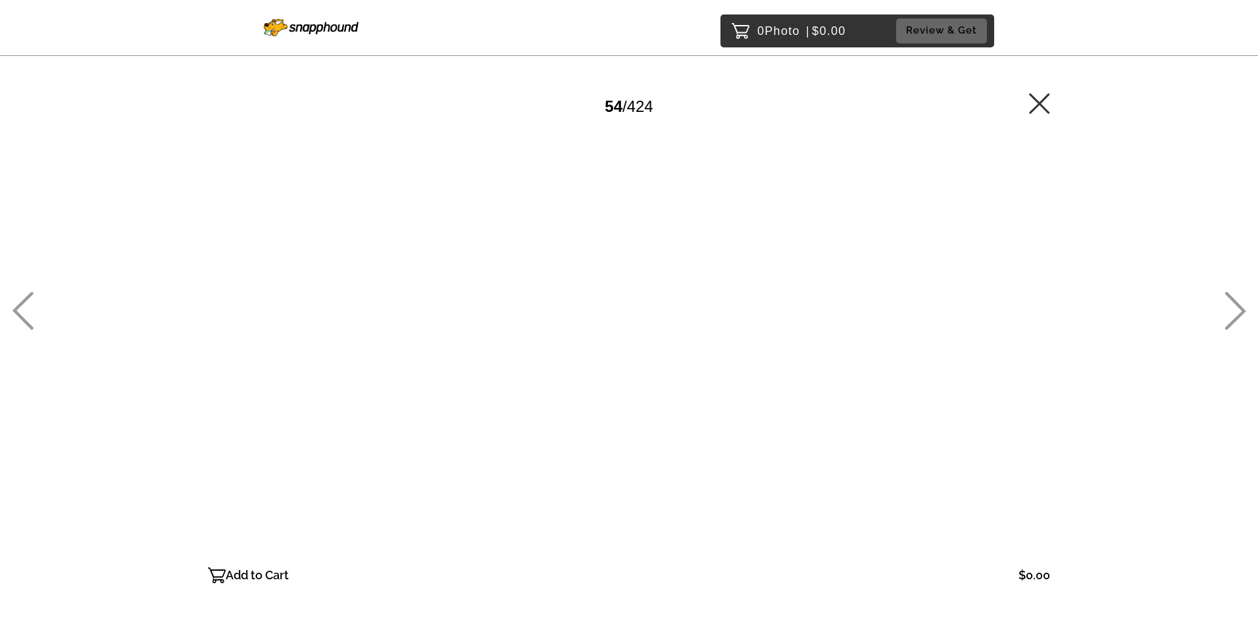
click at [26, 307] on icon at bounding box center [23, 310] width 22 height 38
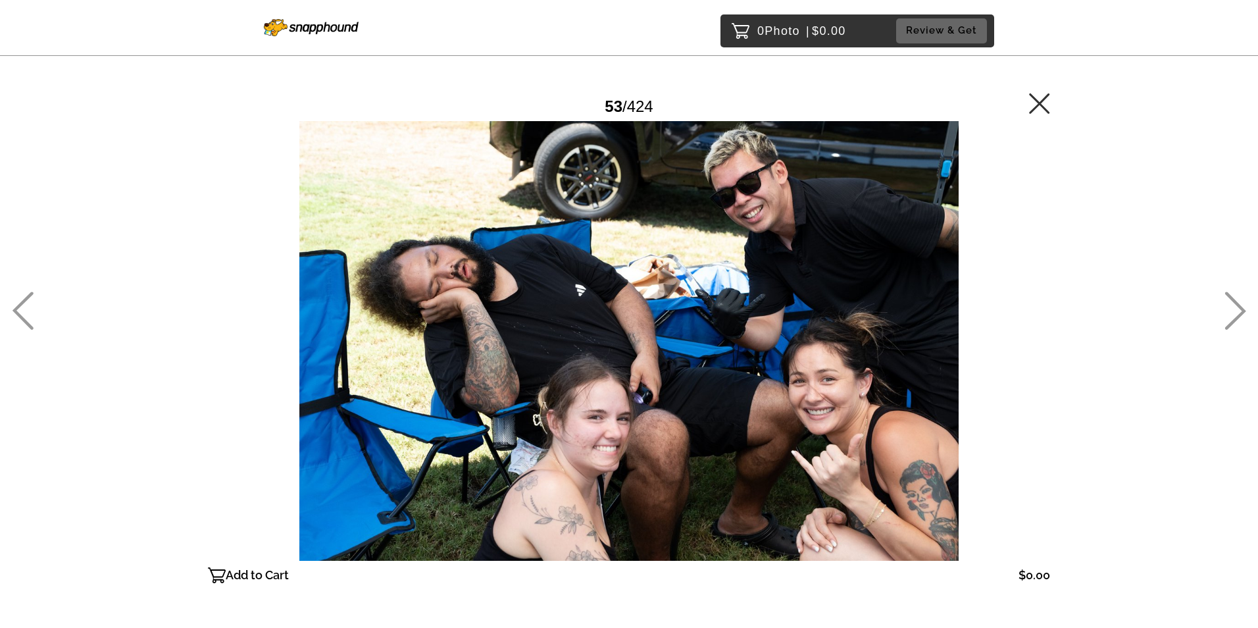
click at [1234, 311] on icon at bounding box center [1235, 310] width 22 height 38
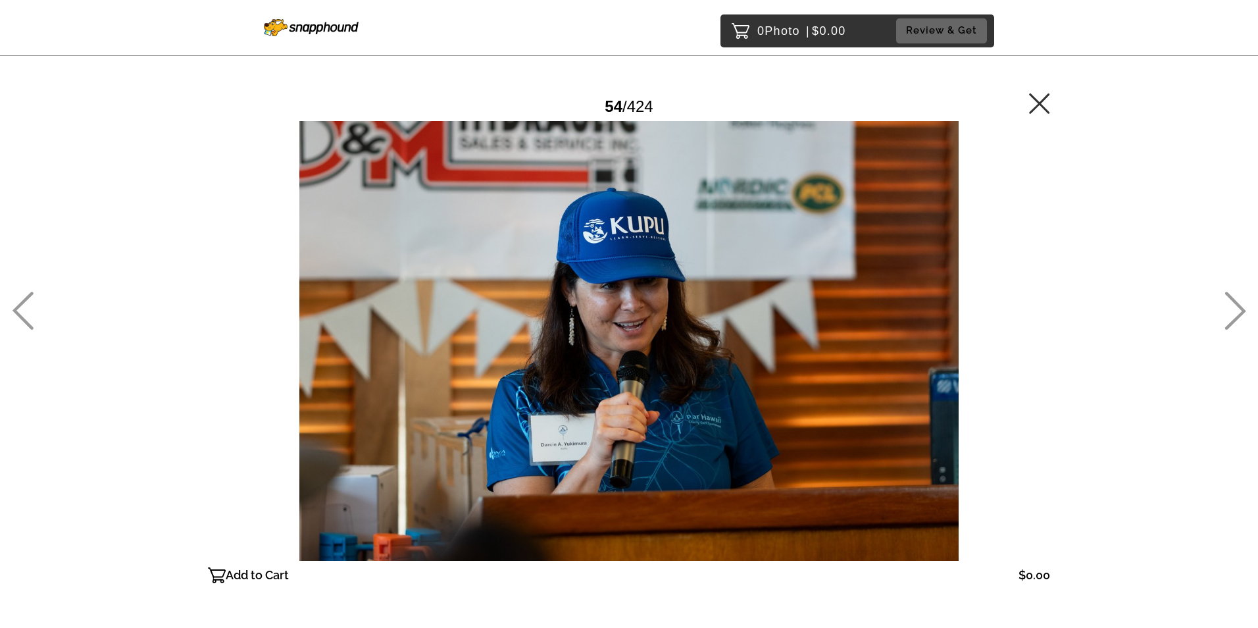
click at [1234, 311] on icon at bounding box center [1235, 310] width 22 height 38
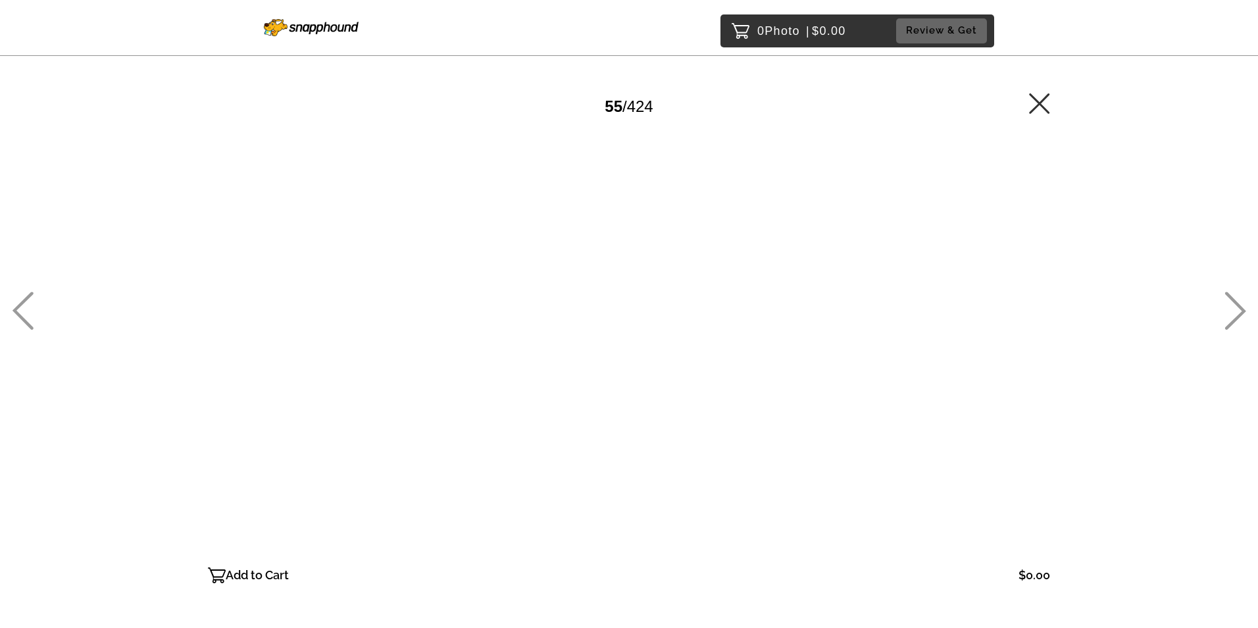
click at [1234, 311] on icon at bounding box center [1235, 310] width 22 height 38
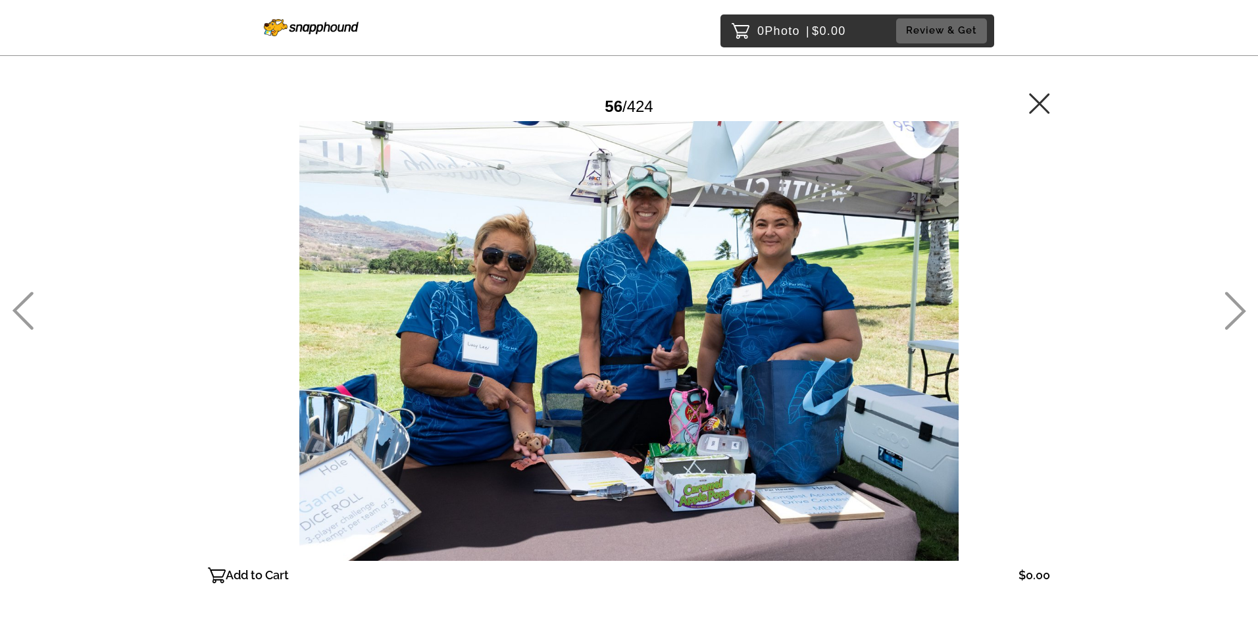
click at [1234, 312] on icon at bounding box center [1235, 310] width 22 height 38
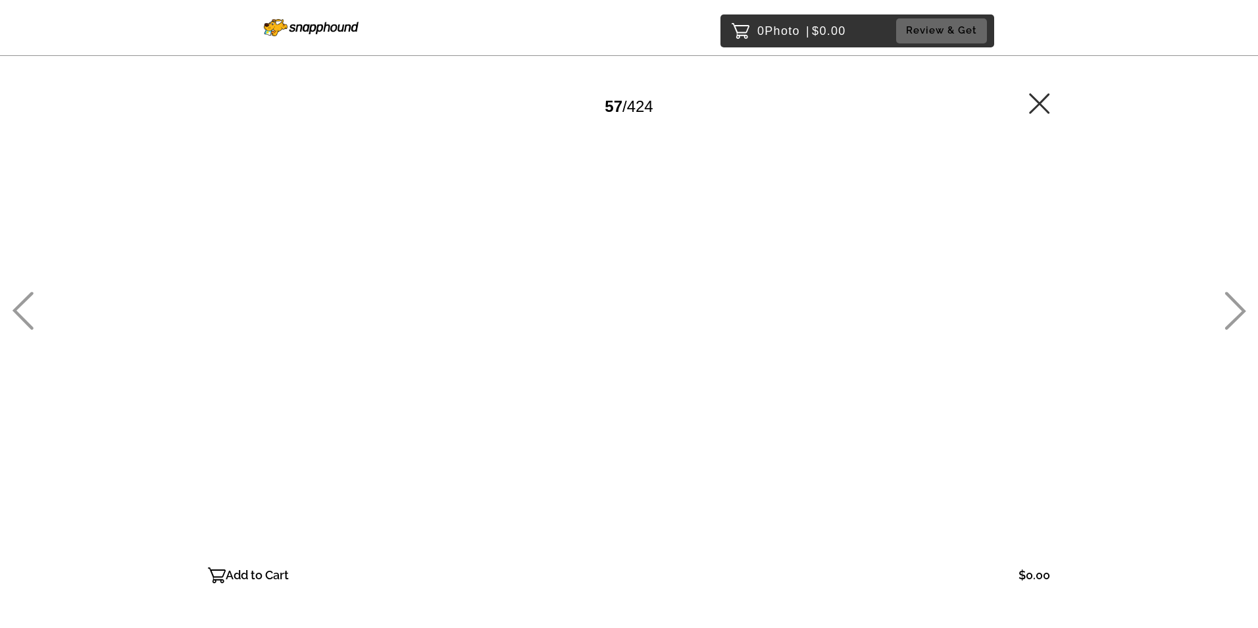
click at [1234, 312] on icon at bounding box center [1235, 310] width 22 height 38
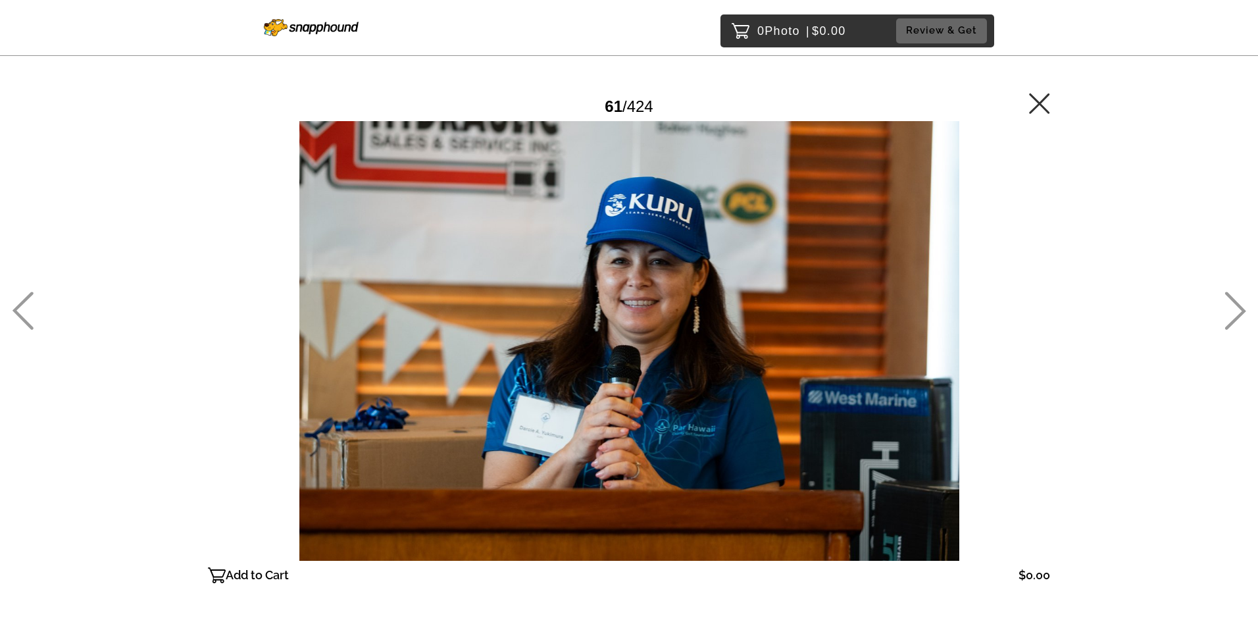
click at [1234, 312] on icon at bounding box center [1235, 310] width 22 height 38
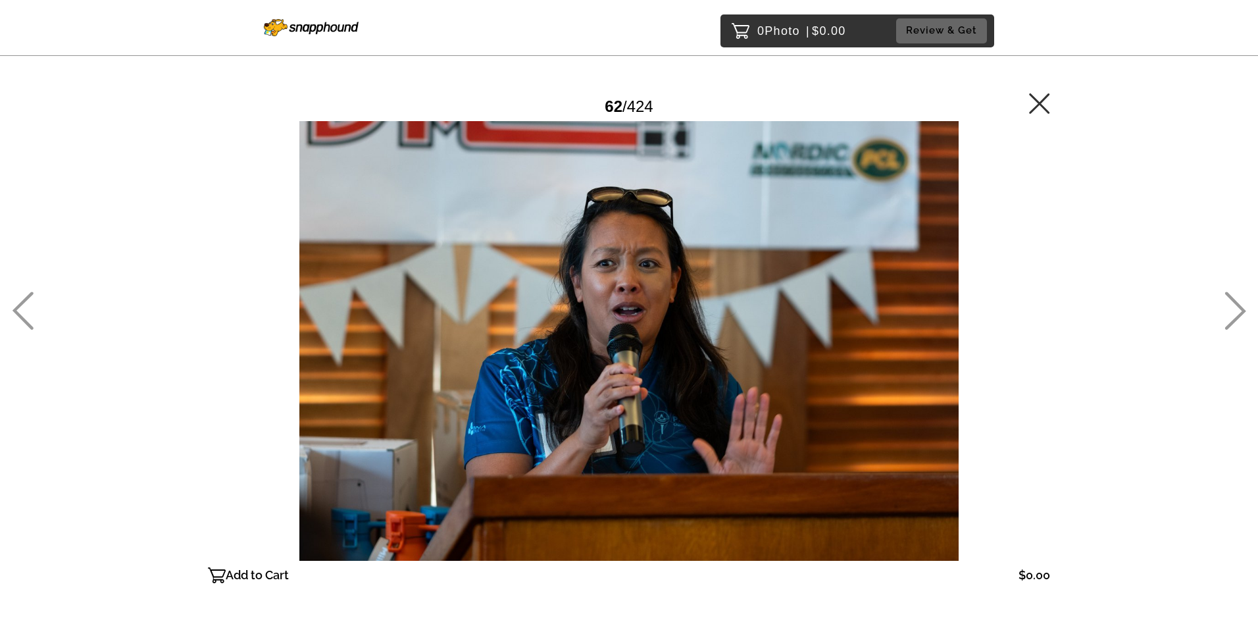
click at [1235, 313] on icon at bounding box center [1235, 310] width 22 height 38
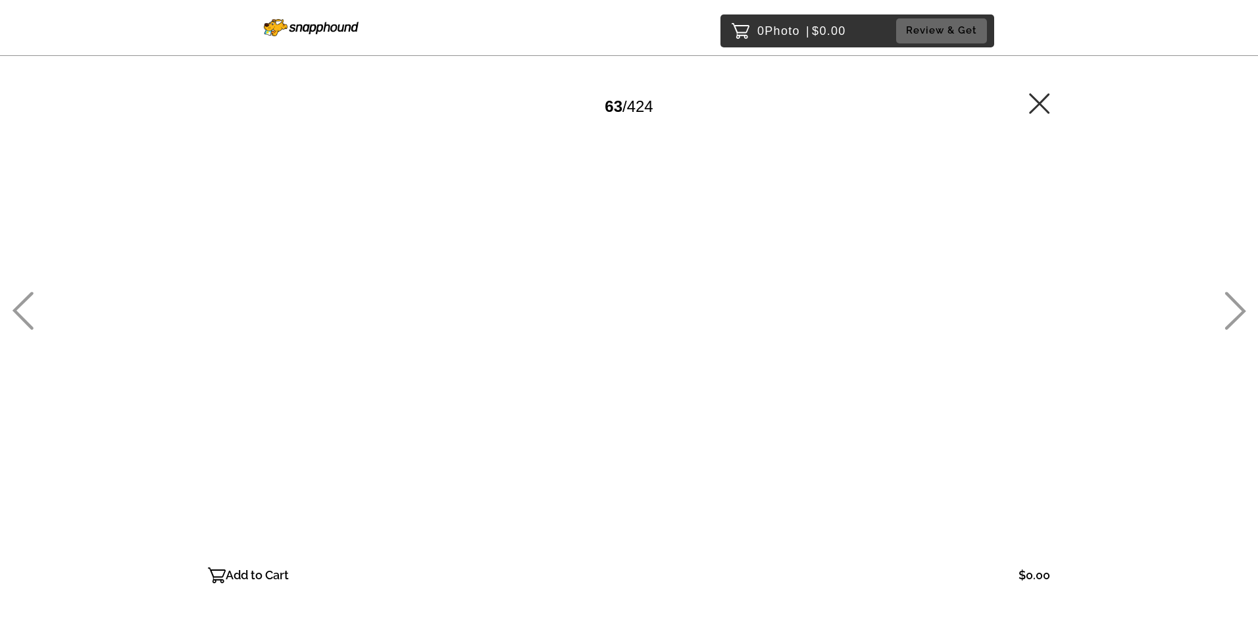
click at [1235, 313] on icon at bounding box center [1235, 310] width 22 height 38
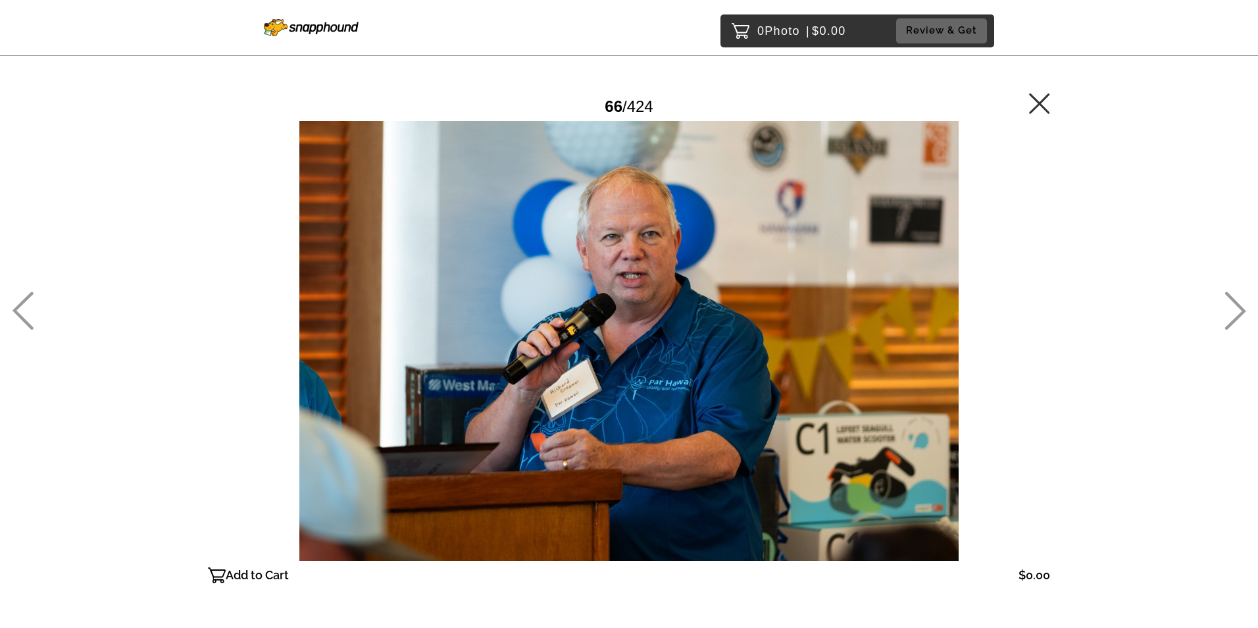
click at [1235, 313] on icon at bounding box center [1235, 310] width 22 height 38
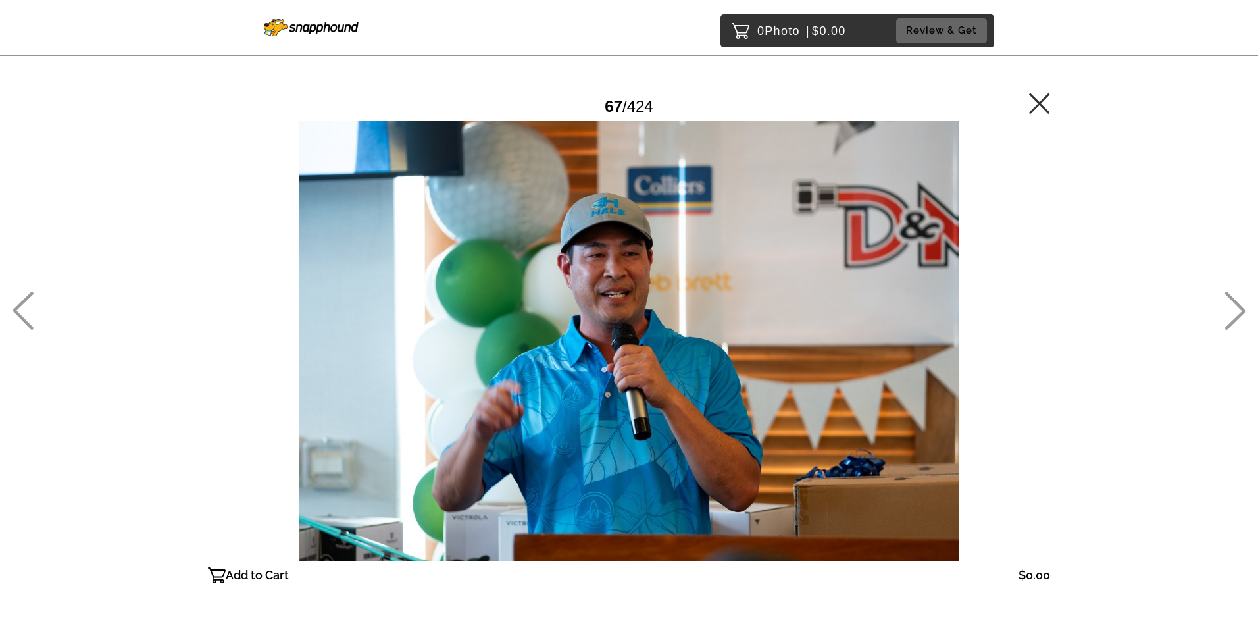
click at [1235, 313] on icon at bounding box center [1235, 310] width 22 height 38
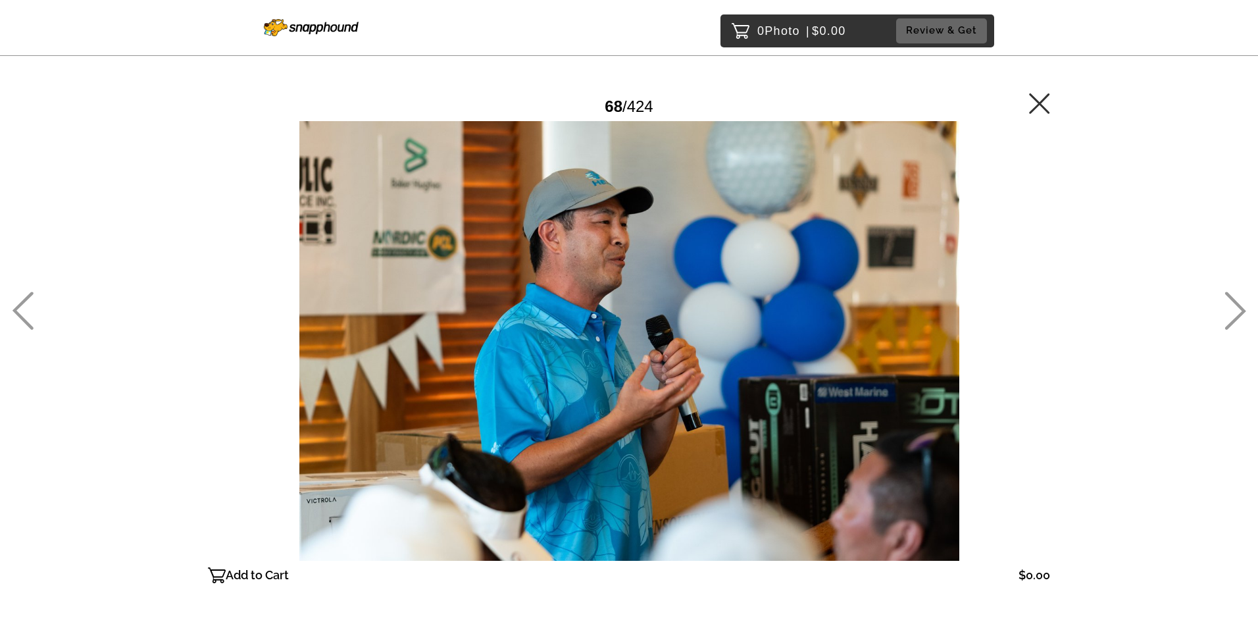
click at [1235, 313] on icon at bounding box center [1235, 310] width 22 height 38
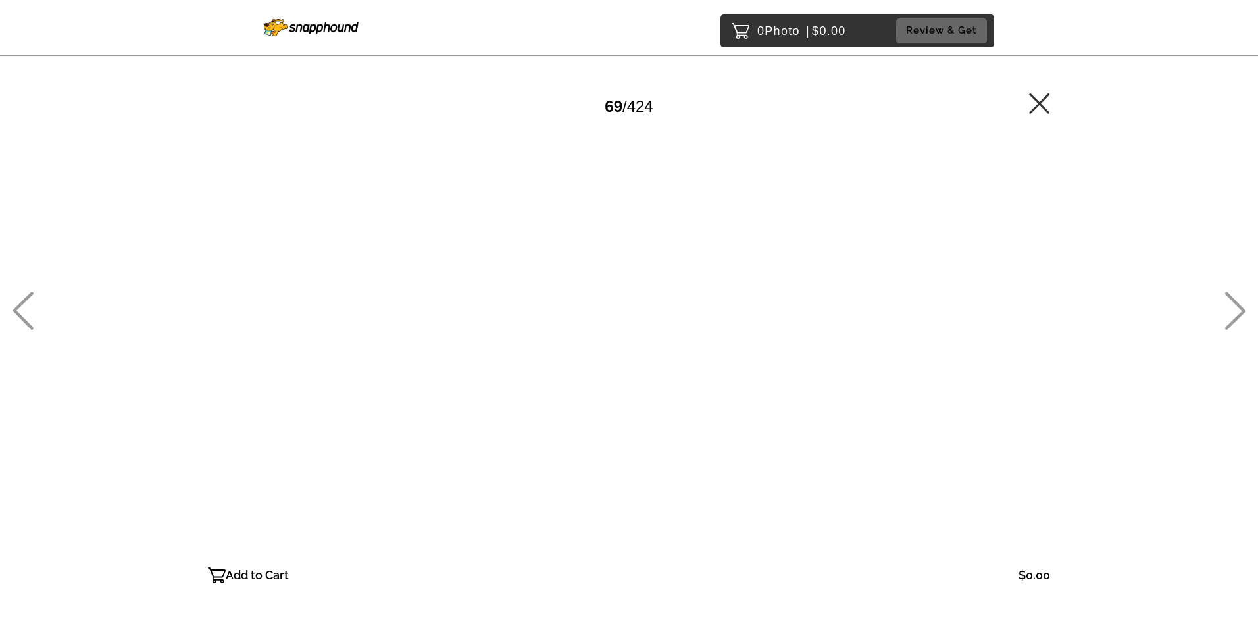
click at [1237, 313] on icon at bounding box center [1235, 310] width 22 height 38
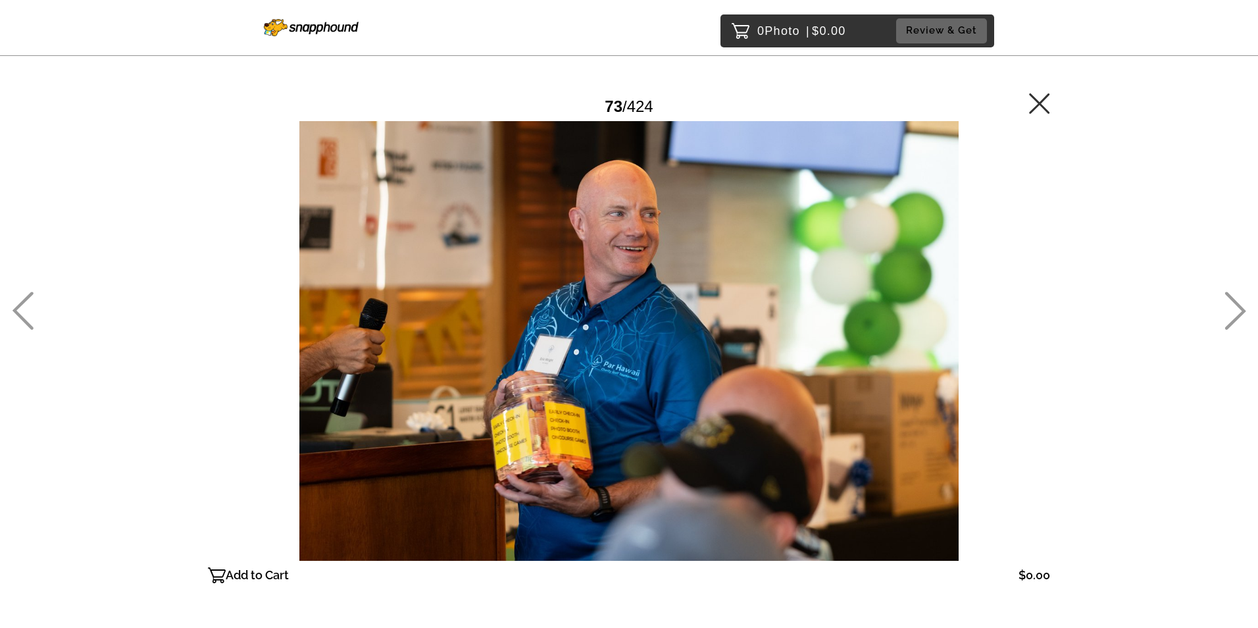
click at [1039, 97] on icon at bounding box center [1039, 103] width 21 height 21
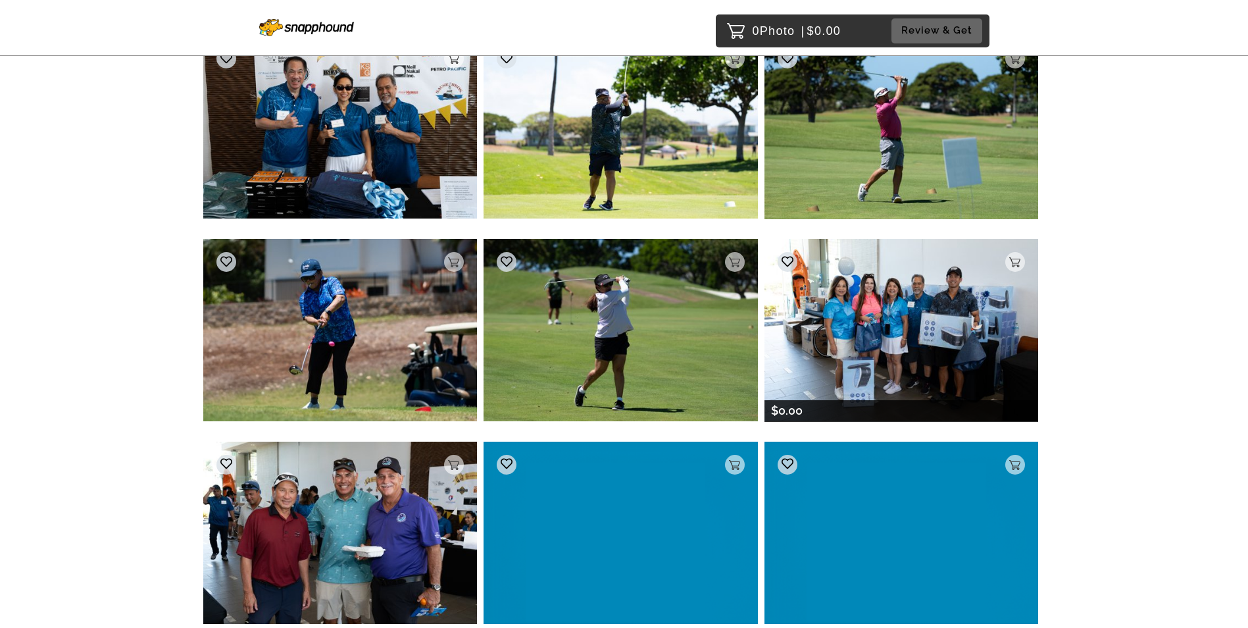
scroll to position [21262, 0]
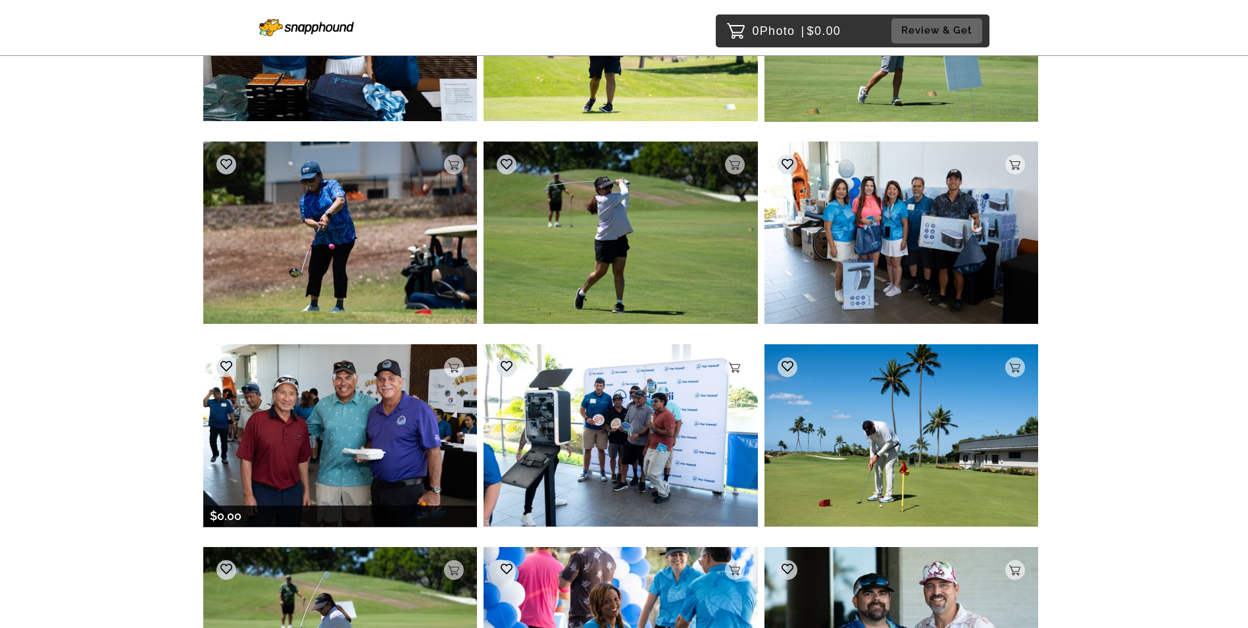
click at [349, 418] on img at bounding box center [340, 435] width 274 height 182
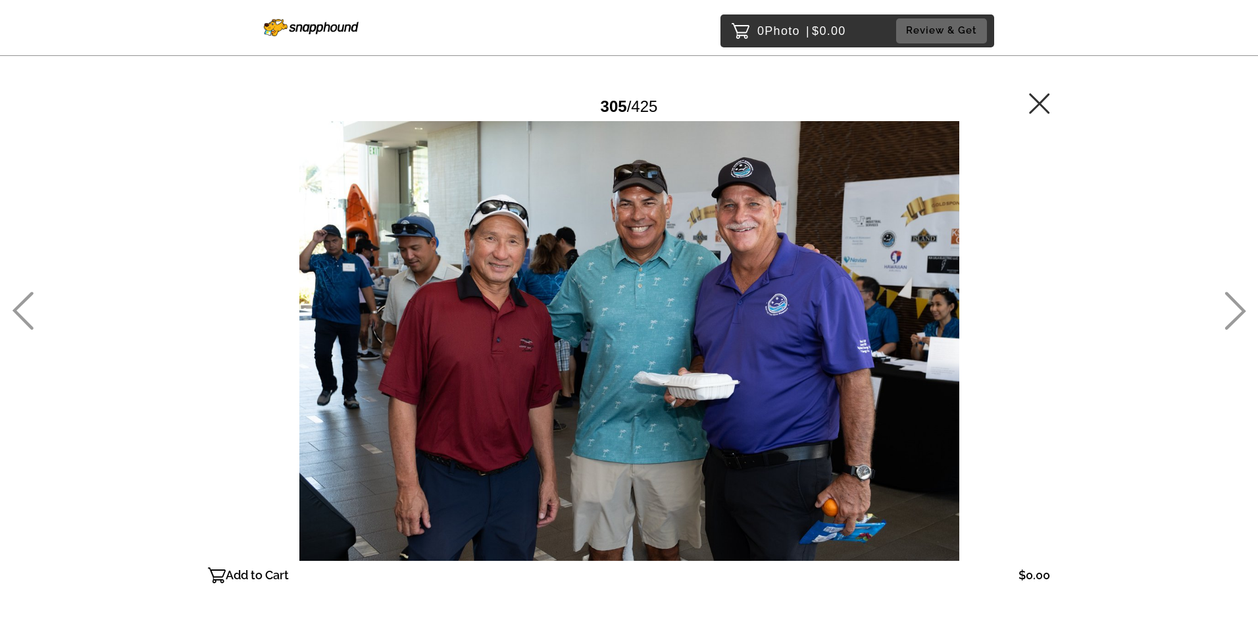
click at [1042, 103] on icon at bounding box center [1039, 103] width 21 height 21
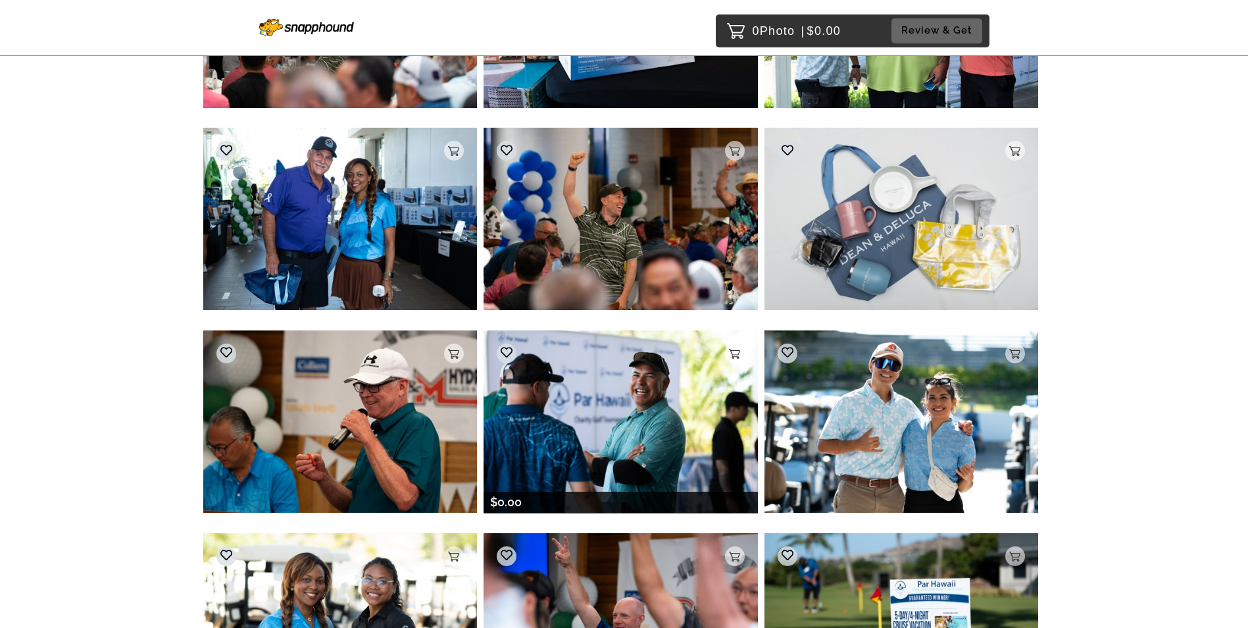
scroll to position [27236, 0]
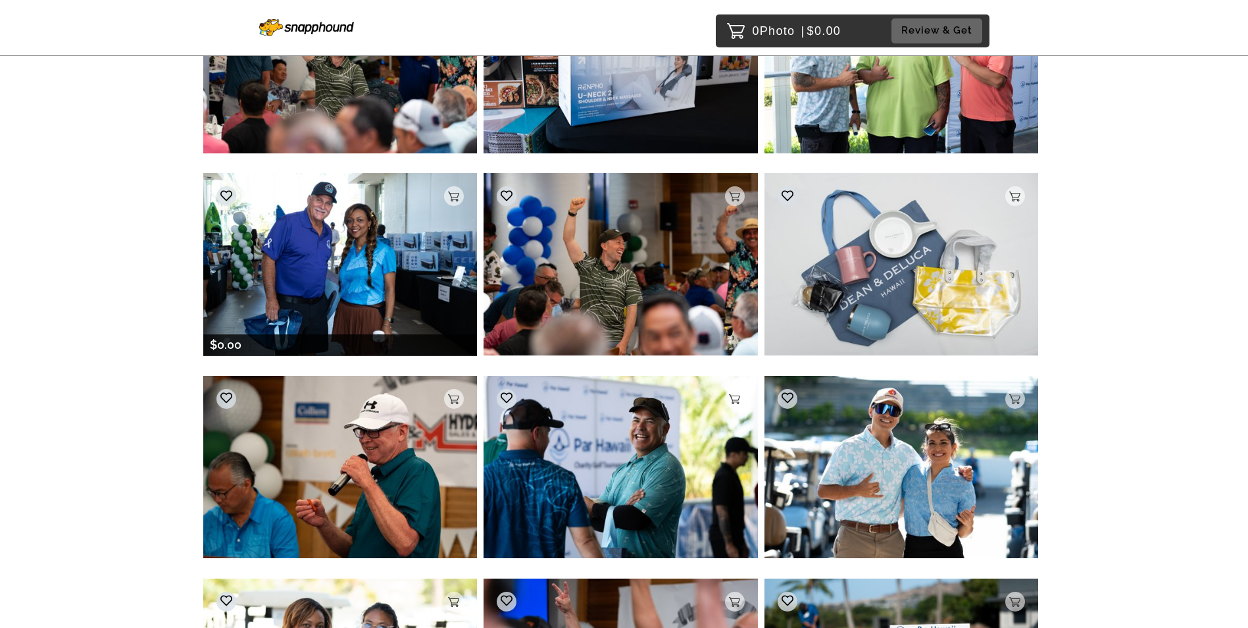
click at [434, 270] on img at bounding box center [340, 264] width 274 height 182
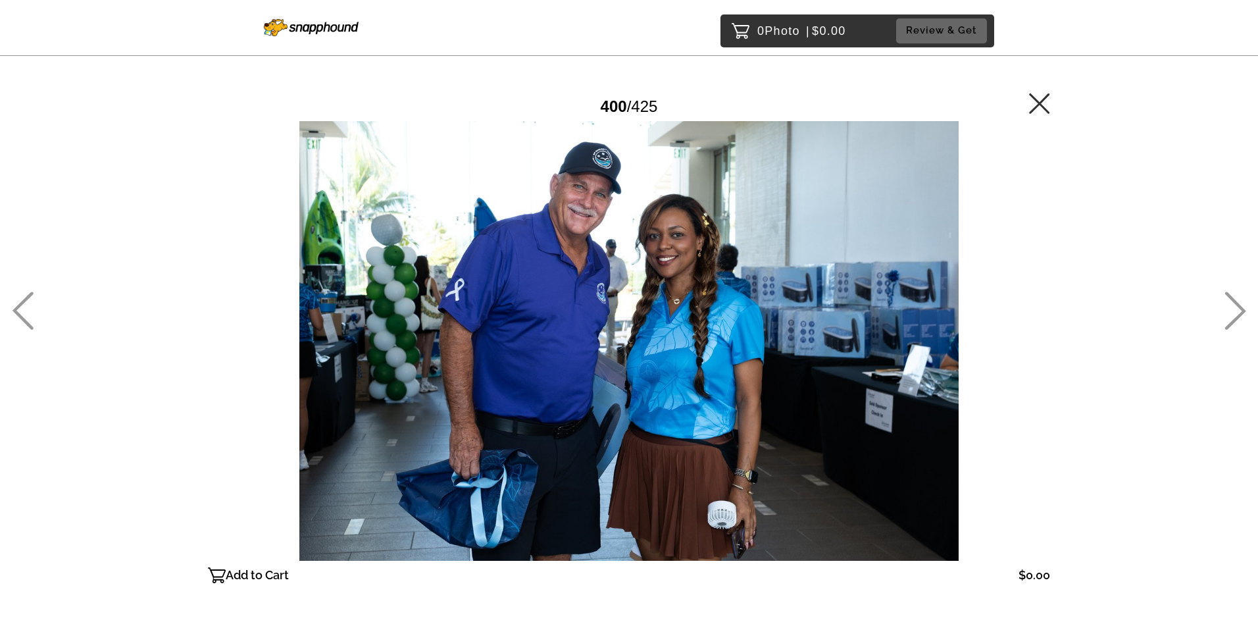
click at [1037, 101] on icon at bounding box center [1039, 103] width 20 height 20
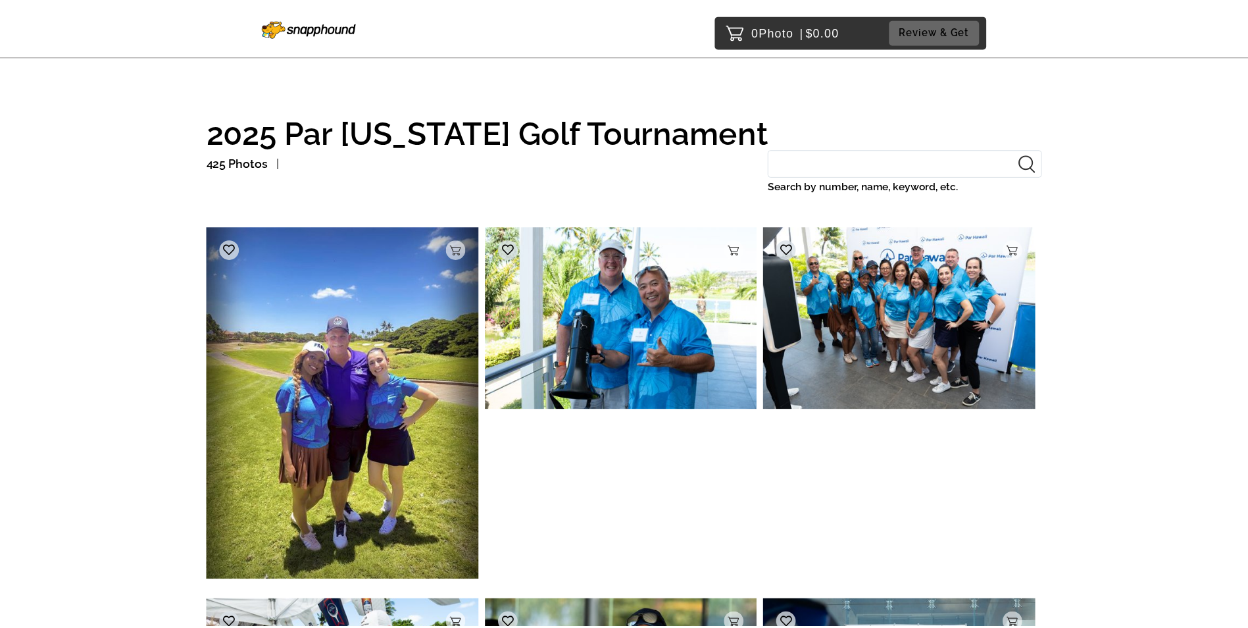
scroll to position [27083, 0]
